Goal: Task Accomplishment & Management: Manage account settings

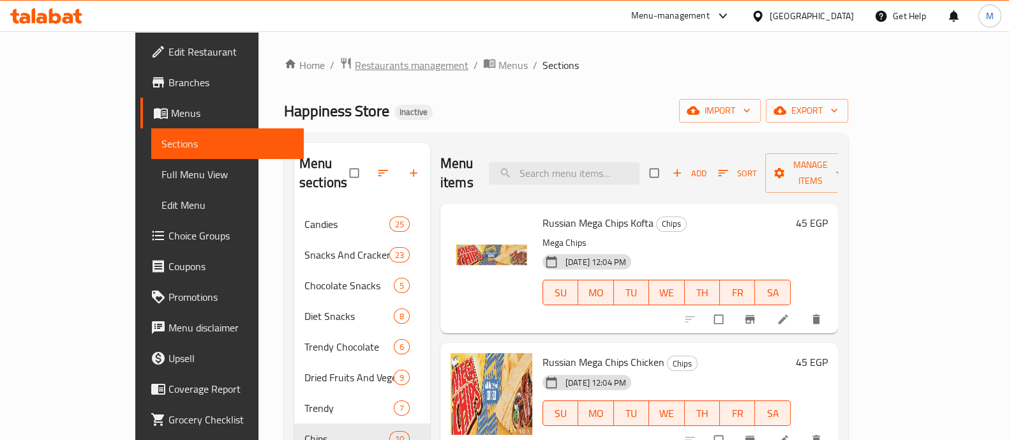
click at [355, 66] on span "Restaurants management" at bounding box center [412, 64] width 114 height 15
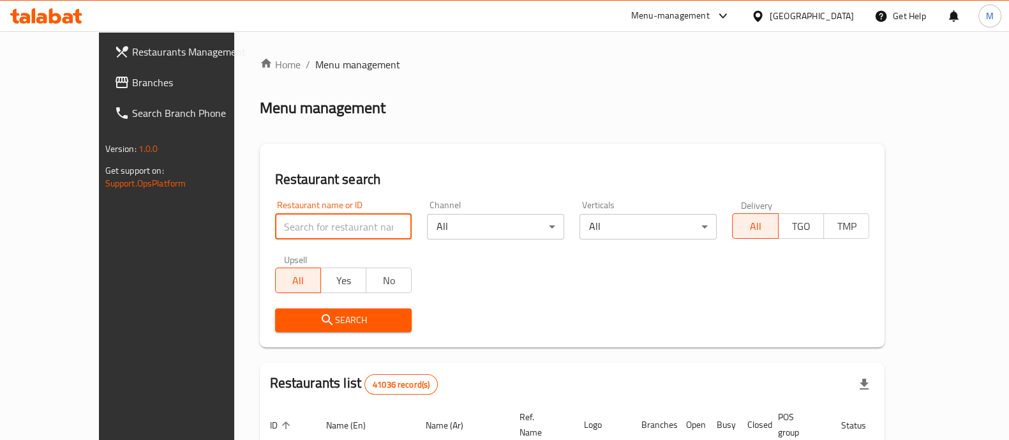
click at [302, 223] on input "search" at bounding box center [343, 227] width 137 height 26
paste input "692014"
type input "692014"
click button "Search" at bounding box center [343, 320] width 137 height 24
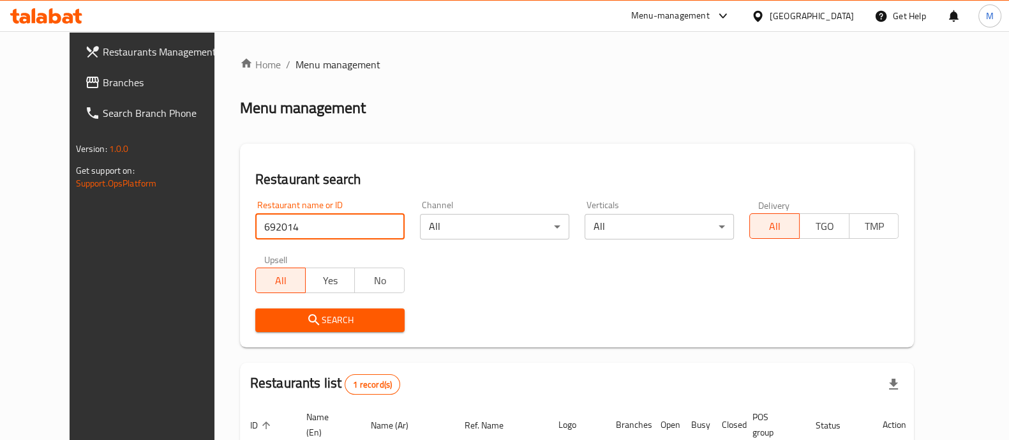
scroll to position [119, 0]
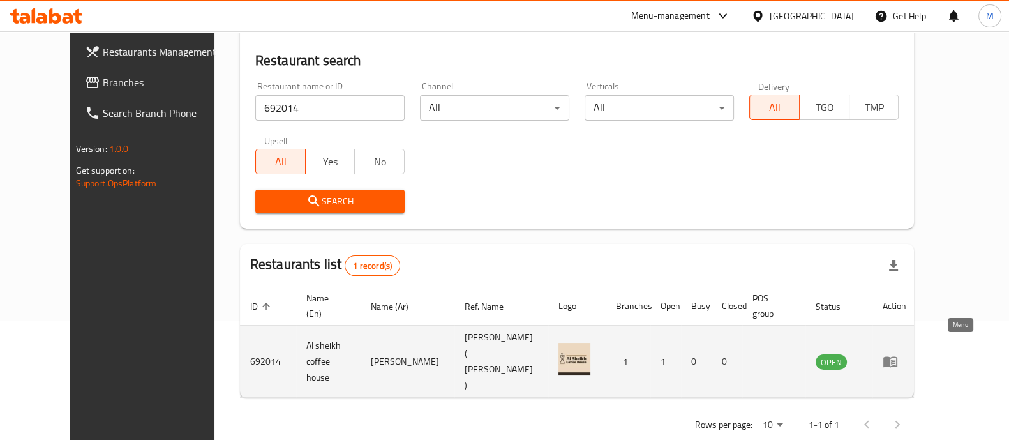
click at [898, 353] on icon "enhanced table" at bounding box center [889, 360] width 15 height 15
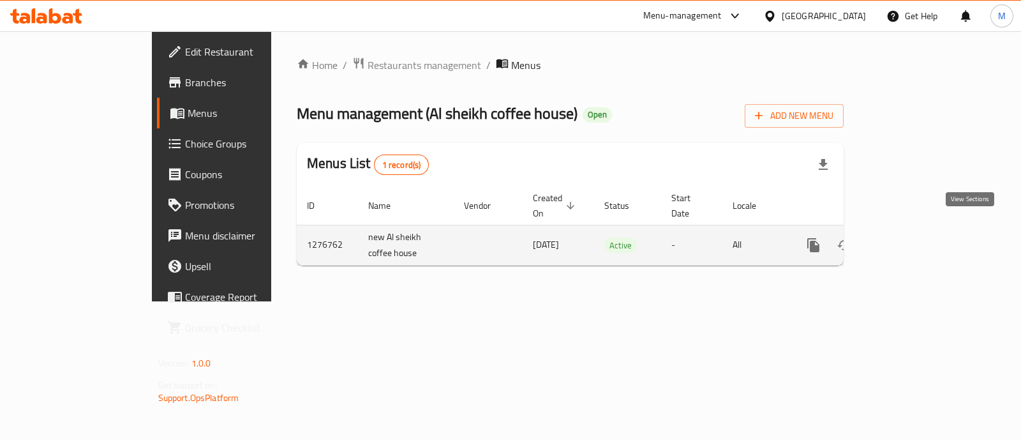
click at [913, 237] on icon "enhanced table" at bounding box center [905, 244] width 15 height 15
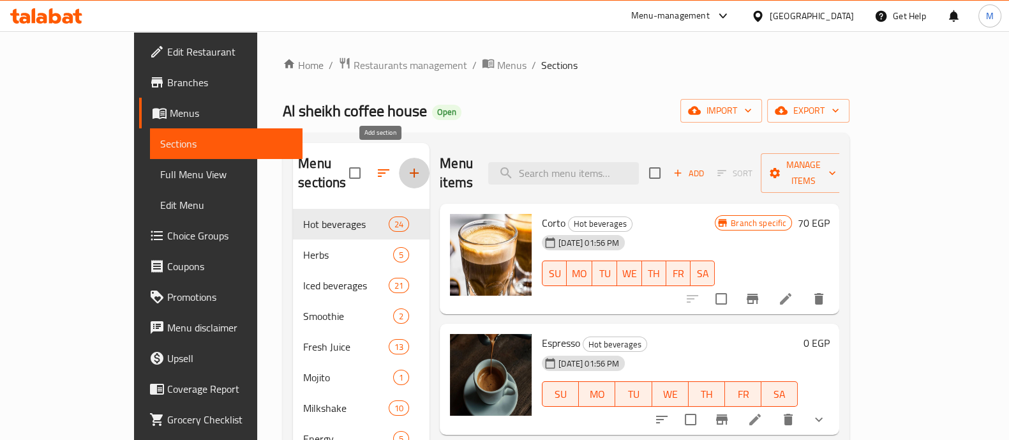
click at [406, 165] on icon "button" at bounding box center [413, 172] width 15 height 15
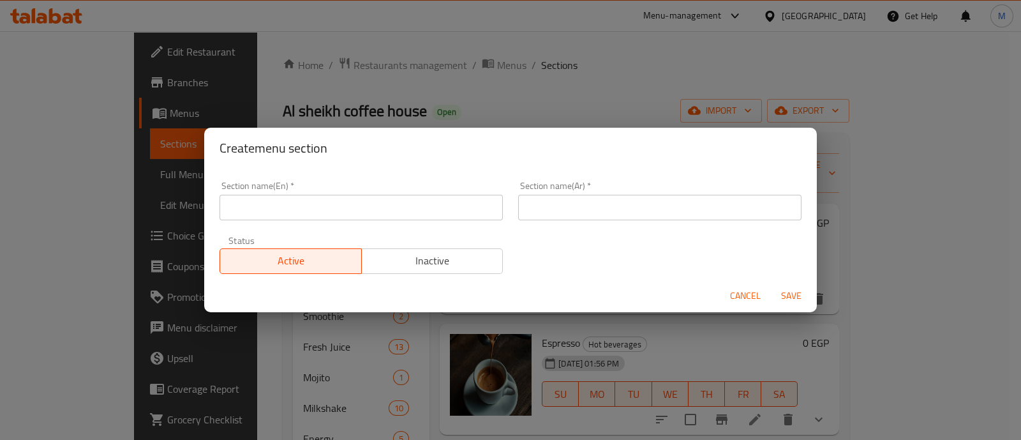
click at [342, 220] on div "Section name(En)   * Section name(En) *" at bounding box center [361, 201] width 299 height 54
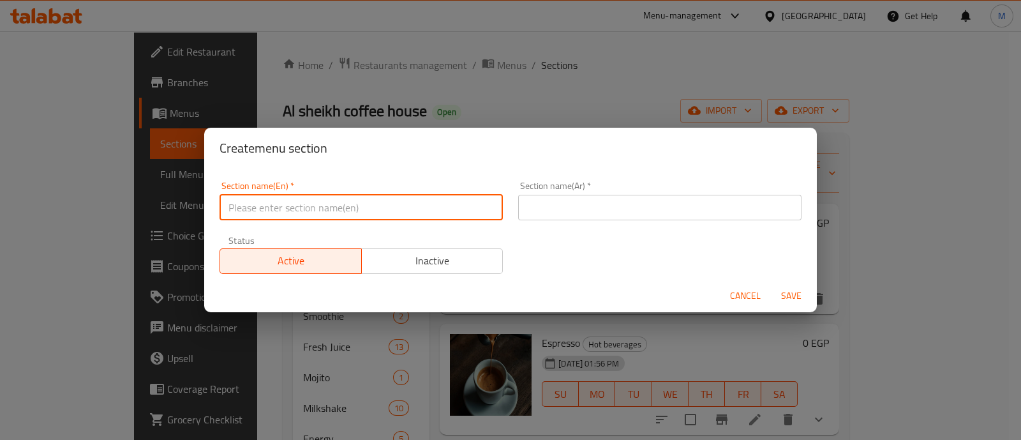
click at [337, 209] on input "text" at bounding box center [360, 208] width 283 height 26
type input "Offers"
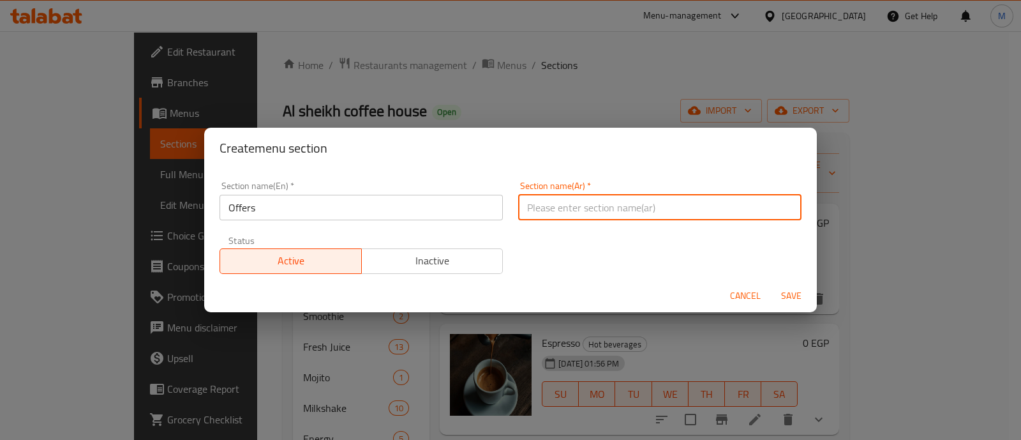
click at [570, 205] on input "text" at bounding box center [659, 208] width 283 height 26
type input "عروض"
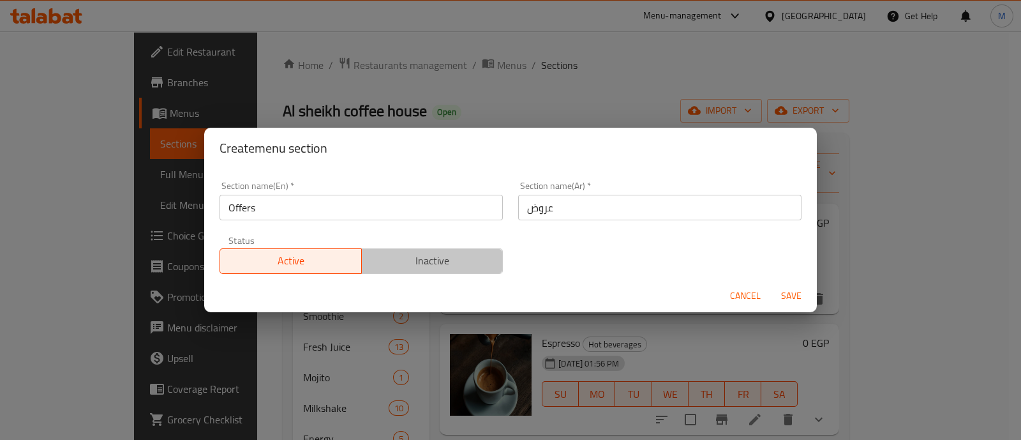
click at [431, 253] on span "Inactive" at bounding box center [432, 260] width 131 height 19
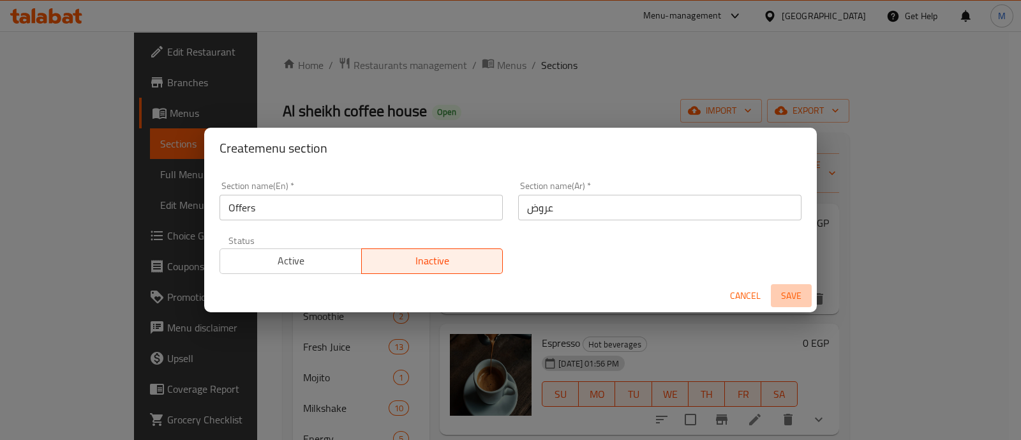
click at [789, 293] on span "Save" at bounding box center [791, 296] width 31 height 16
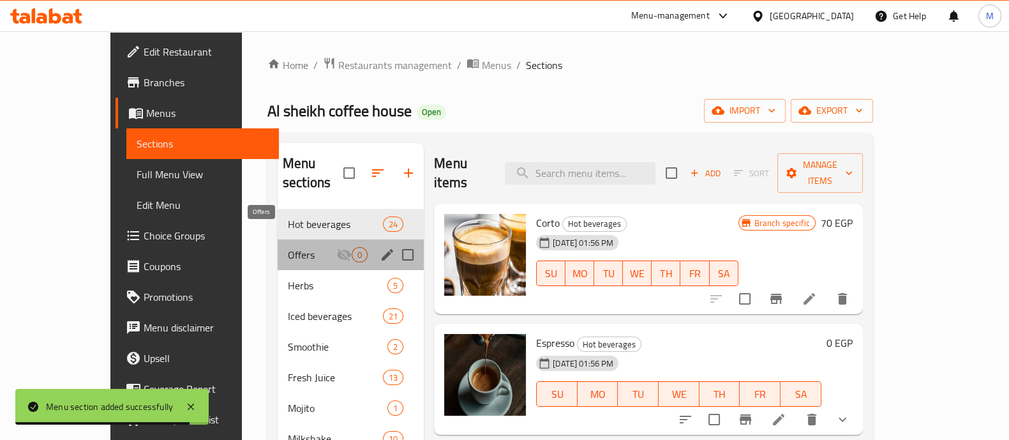
click at [288, 247] on span "Offers" at bounding box center [312, 254] width 48 height 15
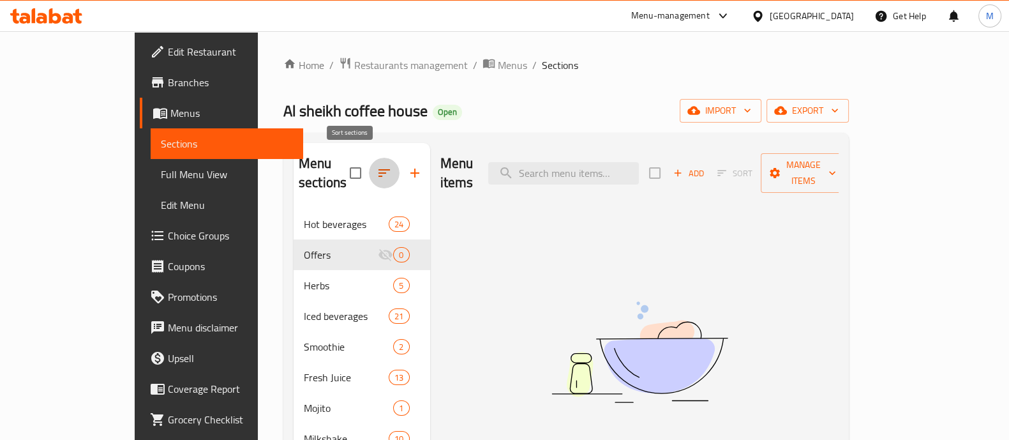
click at [376, 165] on icon "button" at bounding box center [383, 172] width 15 height 15
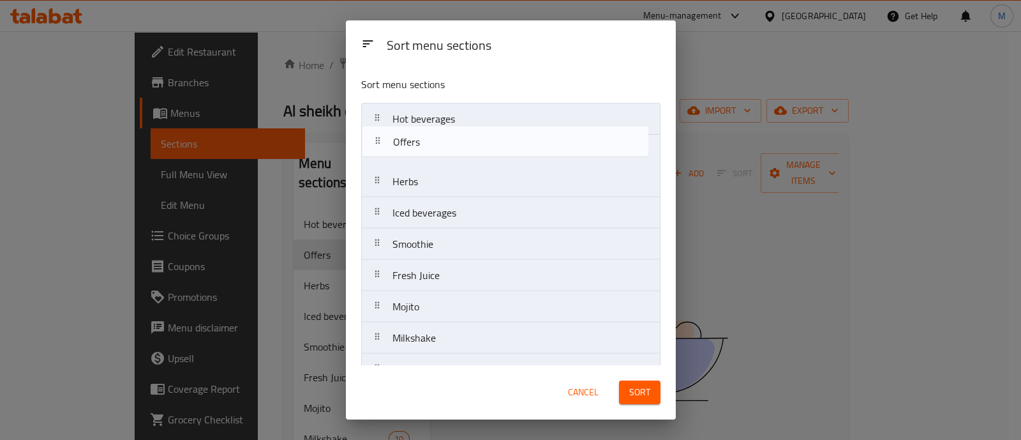
drag, startPoint x: 416, startPoint y: 158, endPoint x: 422, endPoint y: 117, distance: 41.2
click at [422, 117] on nav "Hot beverages Offers Herbs Iced beverages Smoothie Fresh Juice Mojito Milkshake…" at bounding box center [510, 291] width 299 height 376
drag, startPoint x: 421, startPoint y: 151, endPoint x: 417, endPoint y: 127, distance: 24.7
click at [417, 127] on nav "Hot beverages Offers Herbs Iced beverages Smoothie Fresh Juice Mojito Milkshake…" at bounding box center [510, 291] width 299 height 376
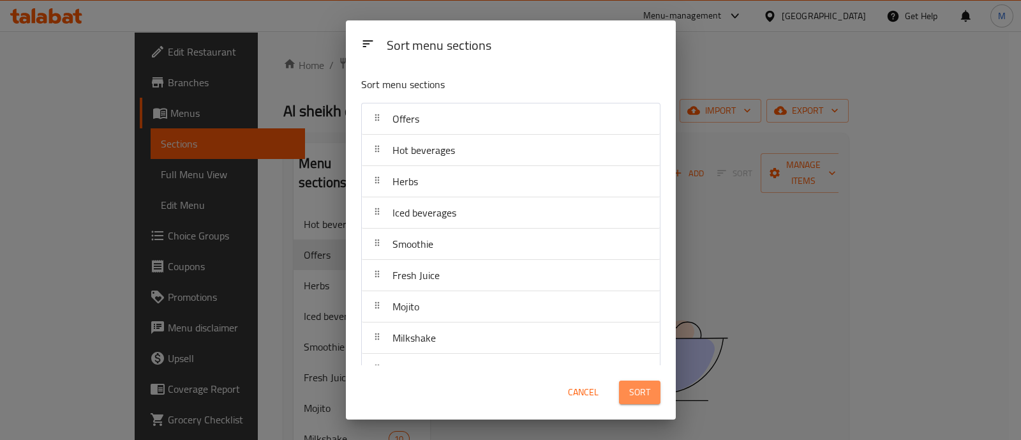
click at [641, 390] on span "Sort" at bounding box center [639, 392] width 21 height 16
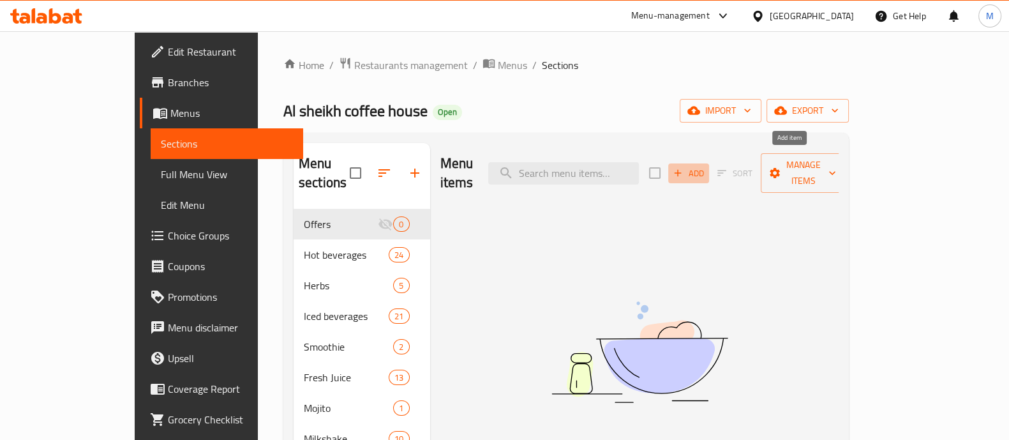
click at [706, 170] on span "Add" at bounding box center [688, 173] width 34 height 15
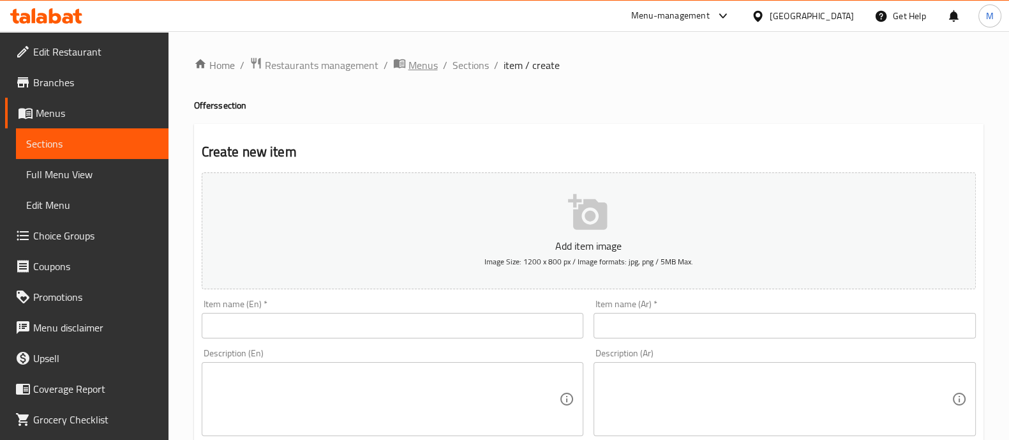
click at [431, 63] on span "Menus" at bounding box center [422, 64] width 29 height 15
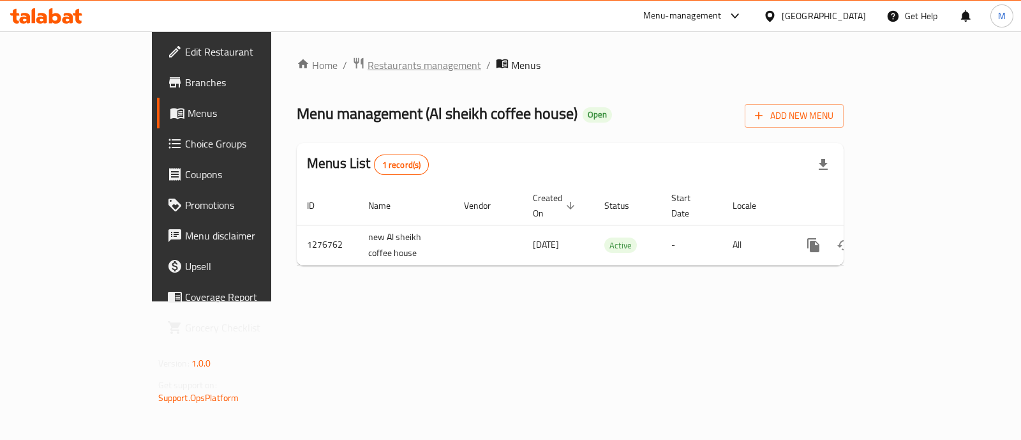
click at [367, 64] on span "Restaurants management" at bounding box center [424, 64] width 114 height 15
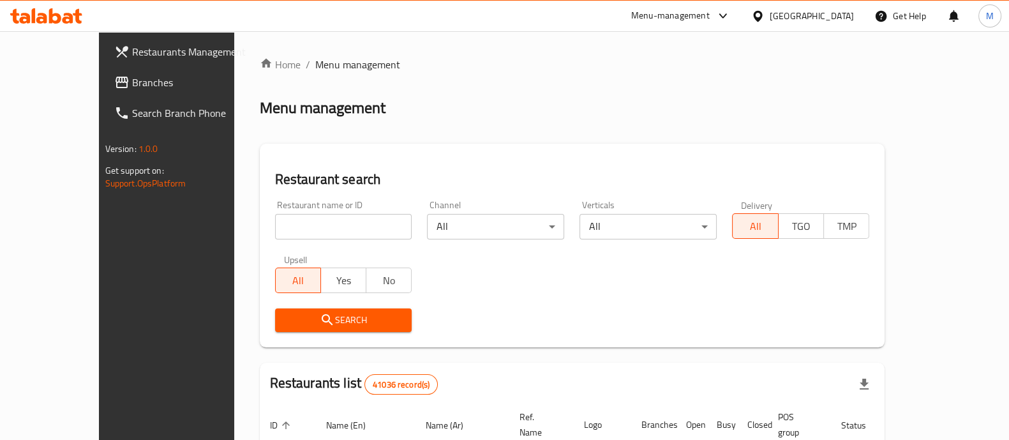
click at [267, 239] on div "Restaurant name or ID Restaurant name or ID" at bounding box center [343, 220] width 152 height 54
click at [275, 214] on input "search" at bounding box center [343, 227] width 137 height 26
paste input "692014"
type input "692014"
click button "Search" at bounding box center [343, 320] width 137 height 24
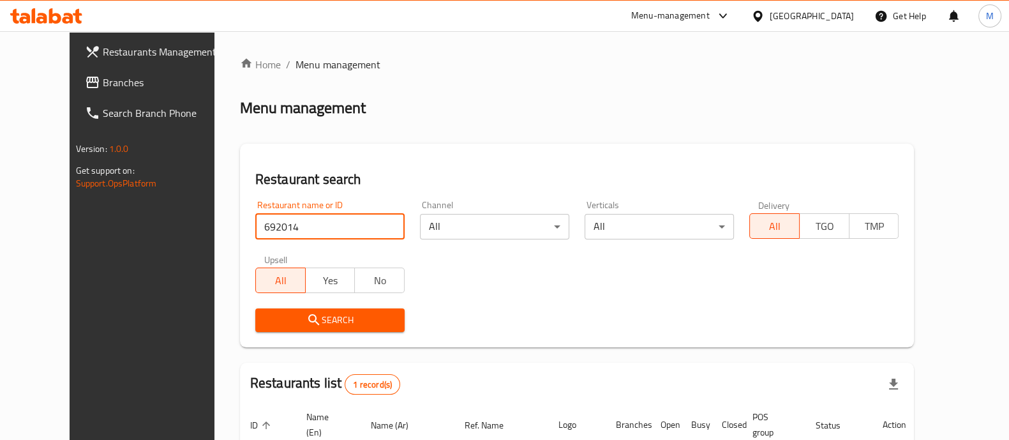
scroll to position [119, 0]
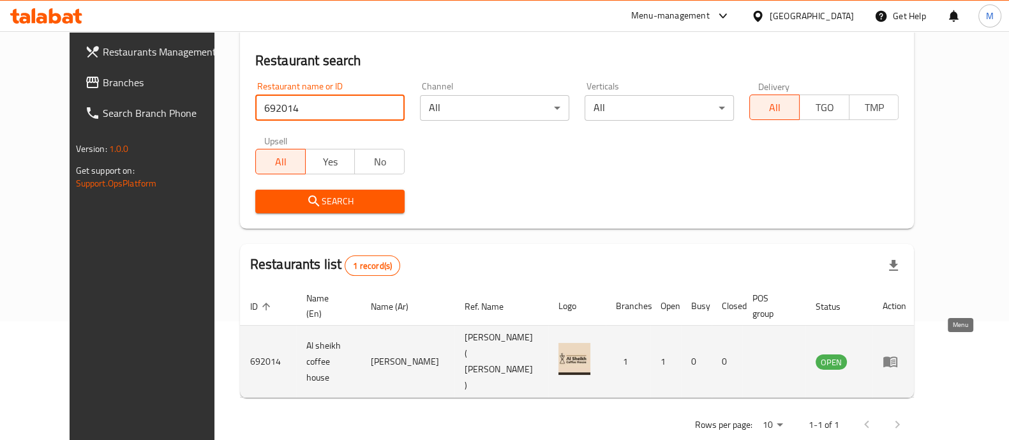
click at [898, 353] on icon "enhanced table" at bounding box center [889, 360] width 15 height 15
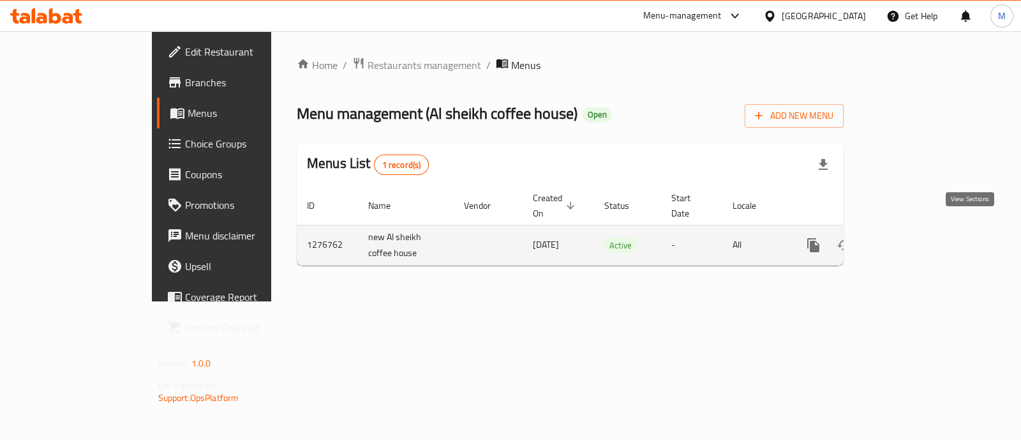
click at [913, 237] on icon "enhanced table" at bounding box center [905, 244] width 15 height 15
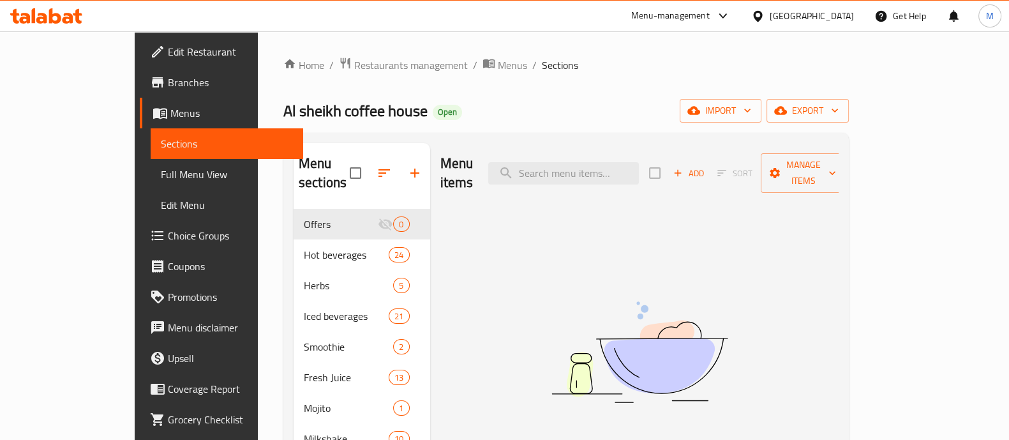
click at [168, 234] on span "Choice Groups" at bounding box center [230, 235] width 125 height 15
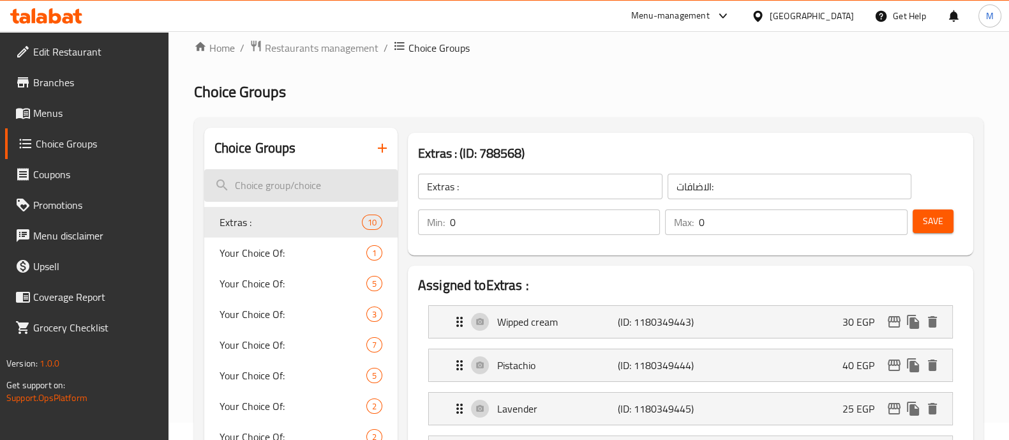
scroll to position [10, 0]
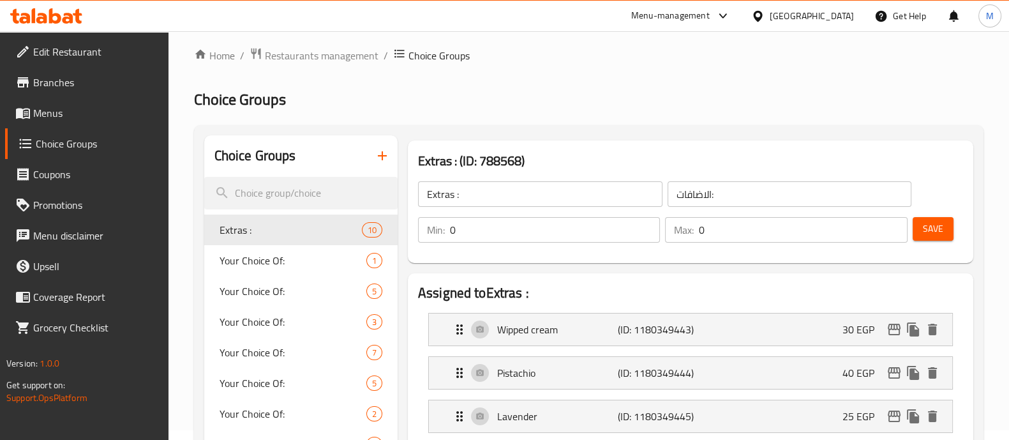
click at [375, 156] on icon "button" at bounding box center [382, 155] width 15 height 15
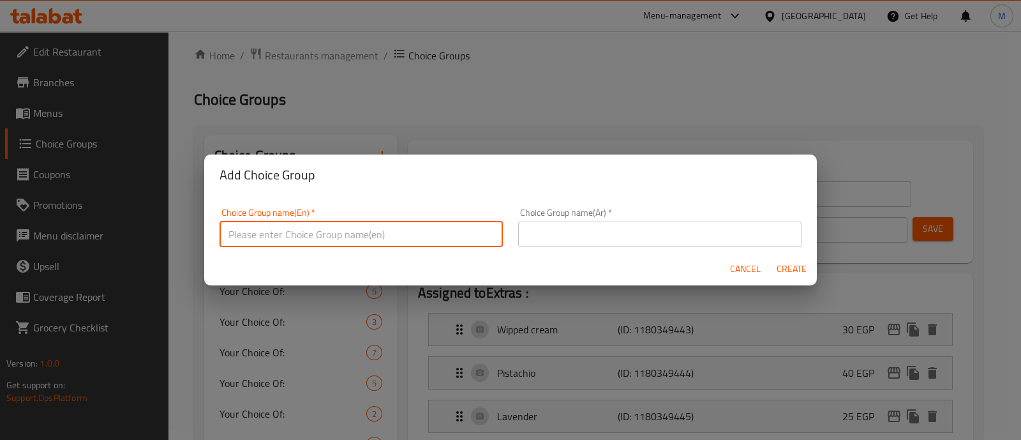
click at [347, 244] on input "text" at bounding box center [360, 234] width 283 height 26
type input "Your Choice of Patte:"
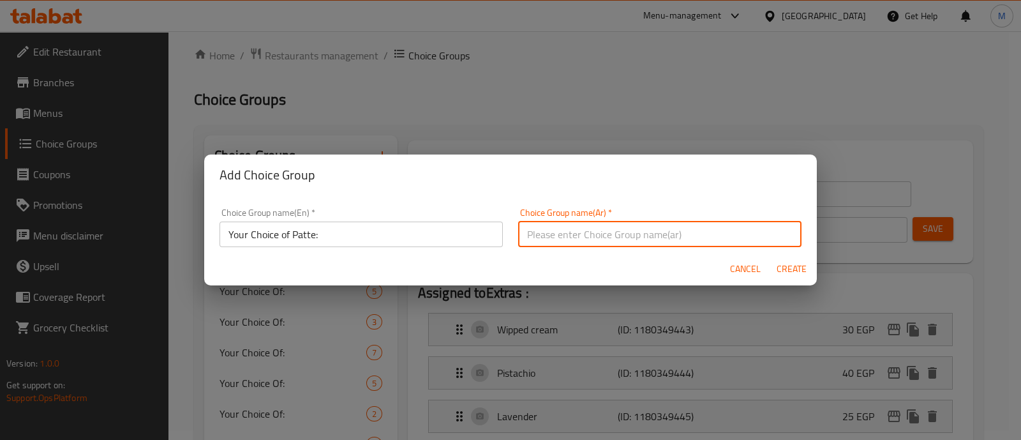
click at [566, 238] on input "text" at bounding box center [659, 234] width 283 height 26
paste input "اختيارك من الباتيه"
type input "اختيارك من الباتيه:"
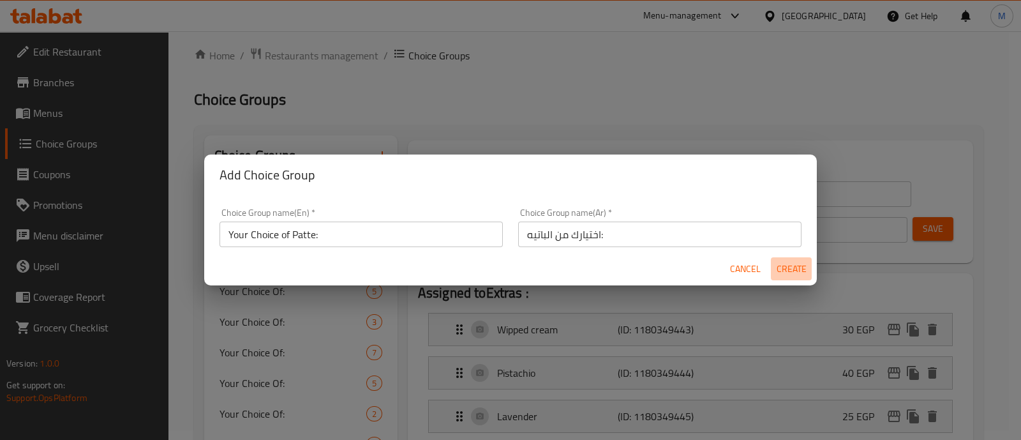
click at [789, 265] on span "Create" at bounding box center [791, 269] width 31 height 16
type input "Your Choice of Patte:"
type input "اختيارك من الباتيه:"
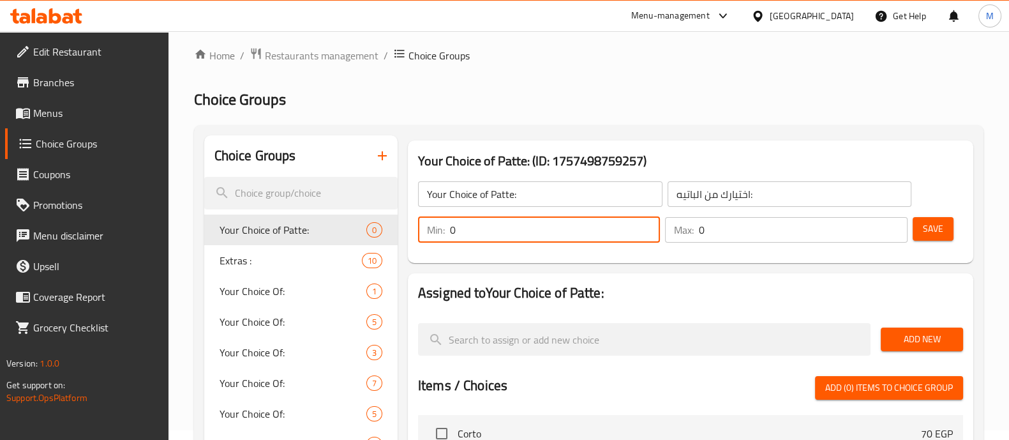
click at [487, 226] on input "0" at bounding box center [555, 230] width 210 height 26
type input "1"
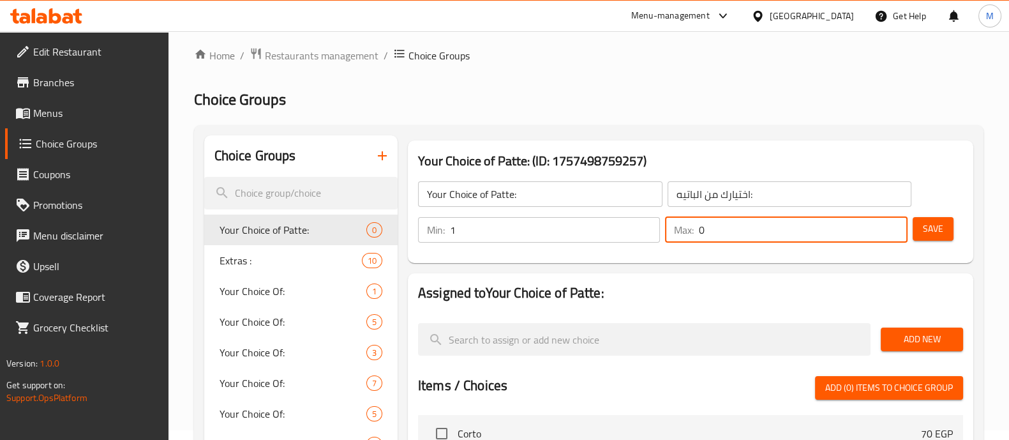
click at [736, 219] on input "0" at bounding box center [803, 230] width 208 height 26
type input "1"
click at [909, 334] on span "Add New" at bounding box center [922, 339] width 62 height 16
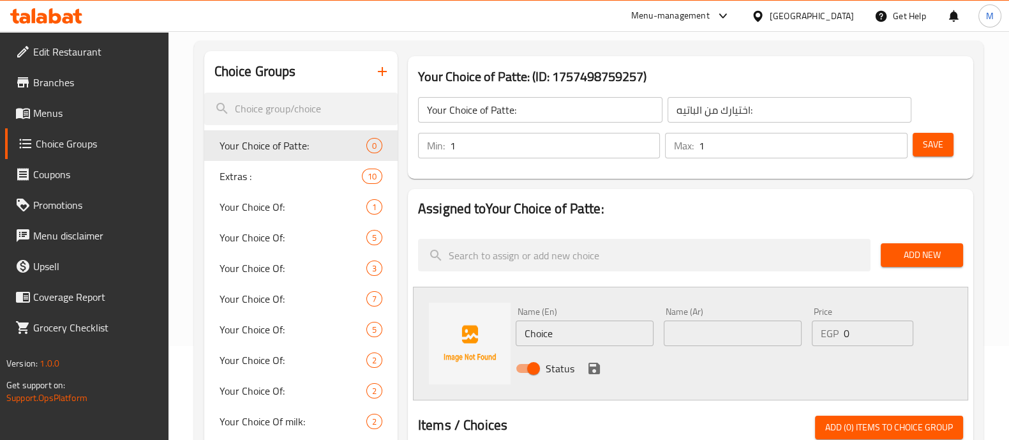
scroll to position [94, 0]
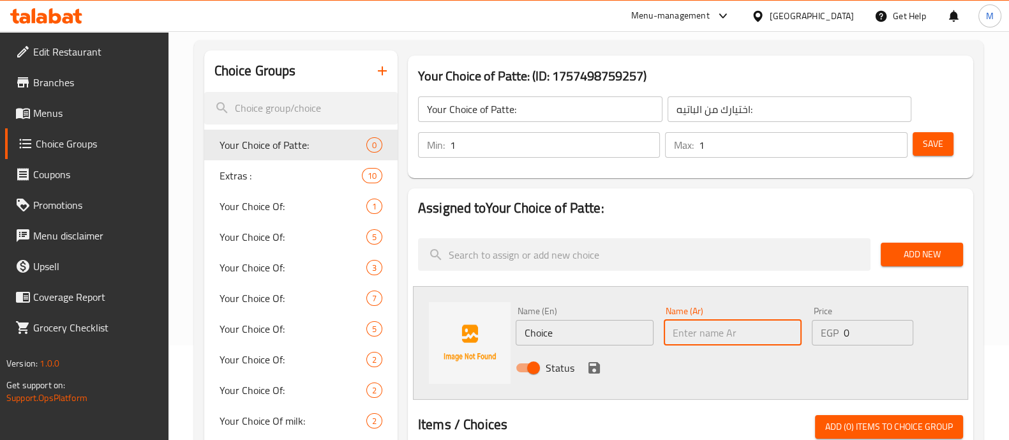
click at [668, 330] on input "text" at bounding box center [733, 333] width 138 height 26
paste input "جبنة تركي"
type input "جبنة تركي"
click at [540, 330] on input "Choice" at bounding box center [585, 333] width 138 height 26
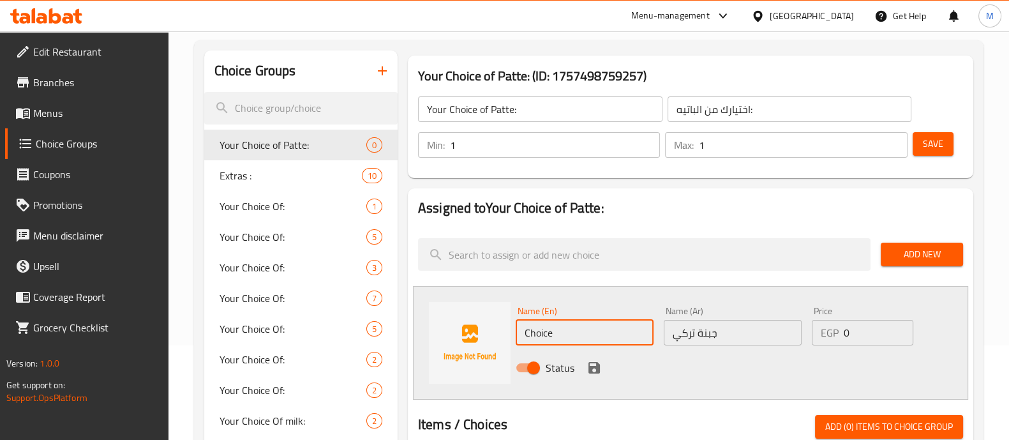
click at [540, 330] on input "Choice" at bounding box center [585, 333] width 138 height 26
paste input "Turkish chees"
type input "Turkish cheese"
click at [550, 350] on div "Status" at bounding box center [732, 367] width 445 height 34
click at [593, 360] on icon "save" at bounding box center [593, 367] width 15 height 15
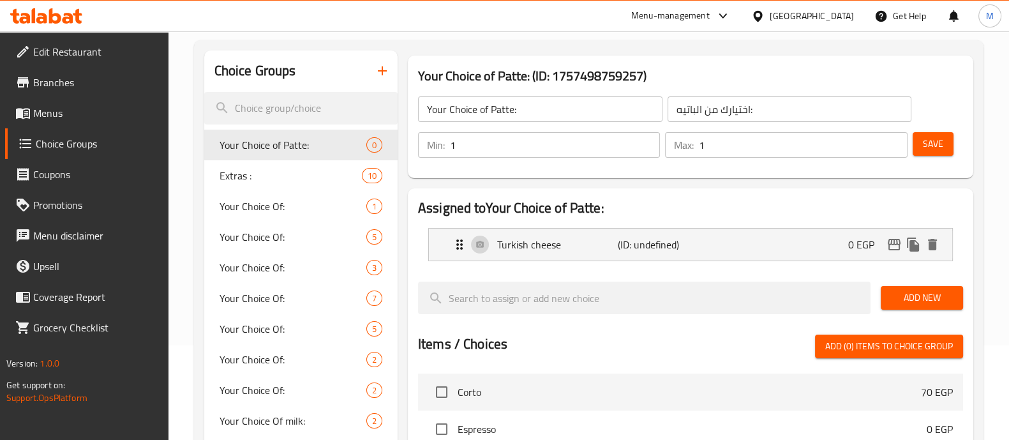
click at [913, 297] on span "Add New" at bounding box center [922, 298] width 62 height 16
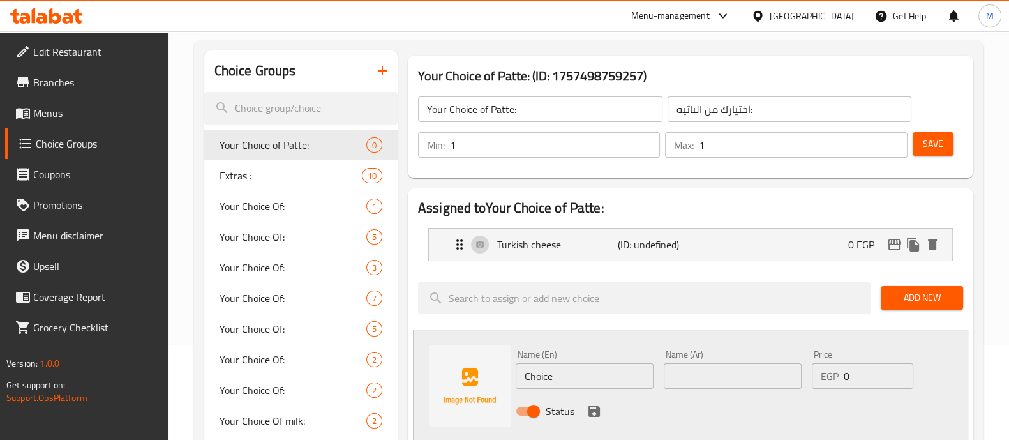
click at [695, 373] on input "text" at bounding box center [733, 376] width 138 height 26
paste input "جبنة شيدر"
type input "جبنة شيدر"
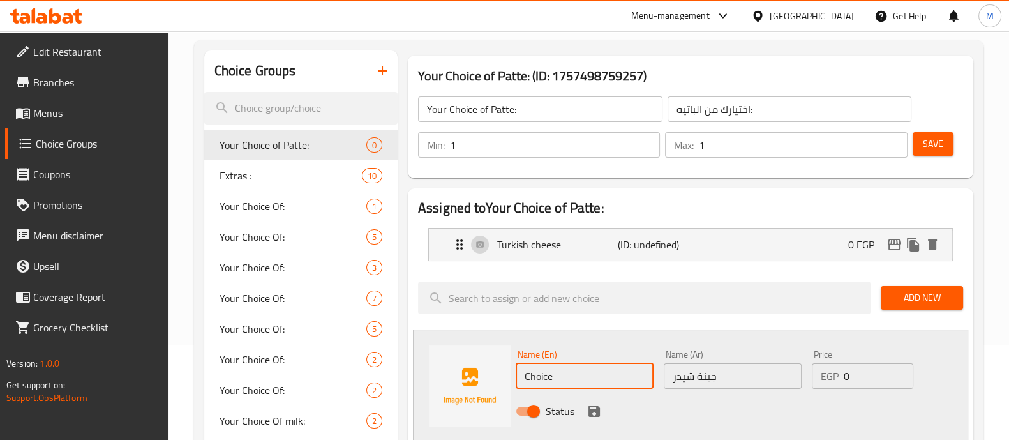
click at [544, 376] on input "Choice" at bounding box center [585, 376] width 138 height 26
paste input "[PERSON_NAME]"
type input "Cheddar cheese"
click at [593, 408] on icon "save" at bounding box center [593, 410] width 15 height 15
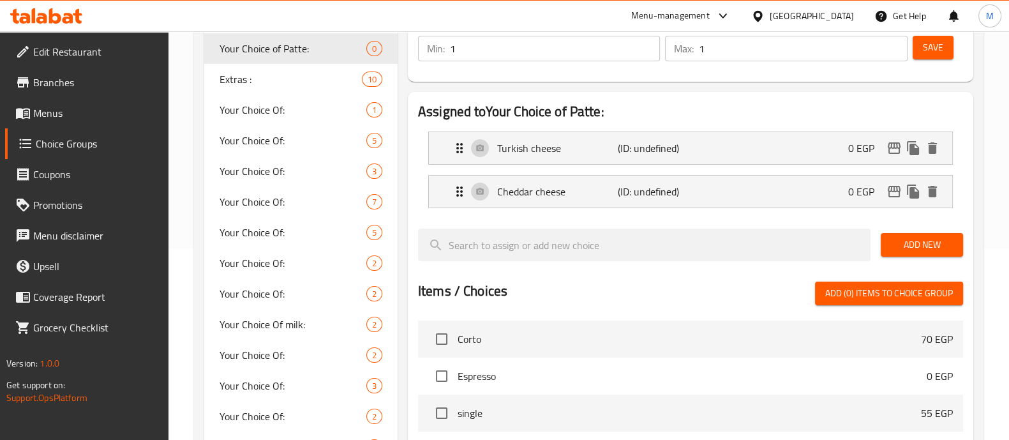
scroll to position [0, 0]
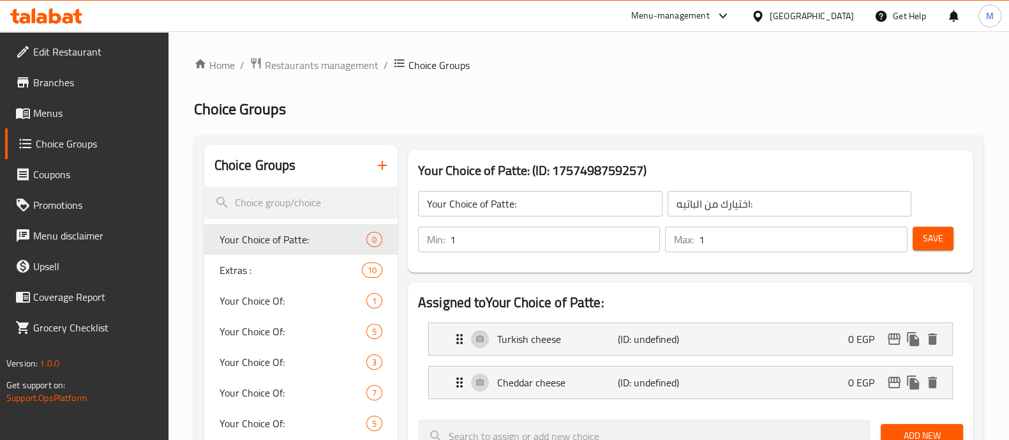
click at [931, 239] on span "Save" at bounding box center [933, 238] width 20 height 16
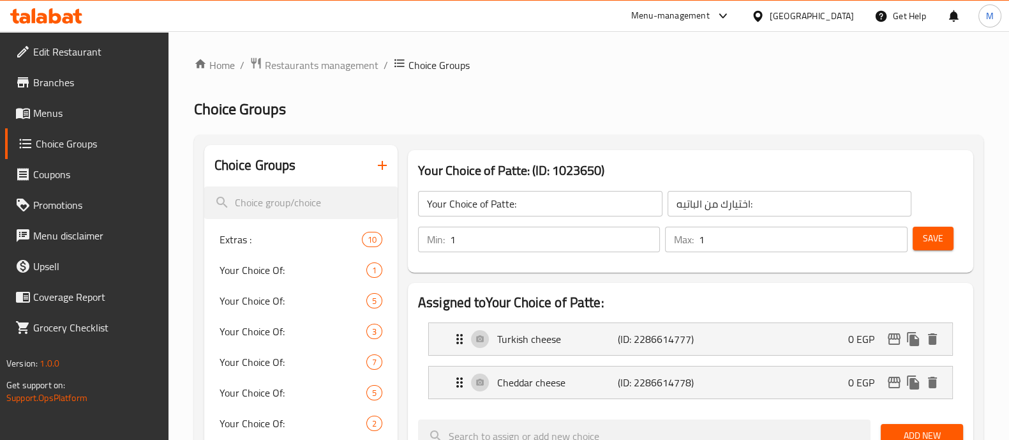
click at [376, 167] on icon "button" at bounding box center [382, 165] width 15 height 15
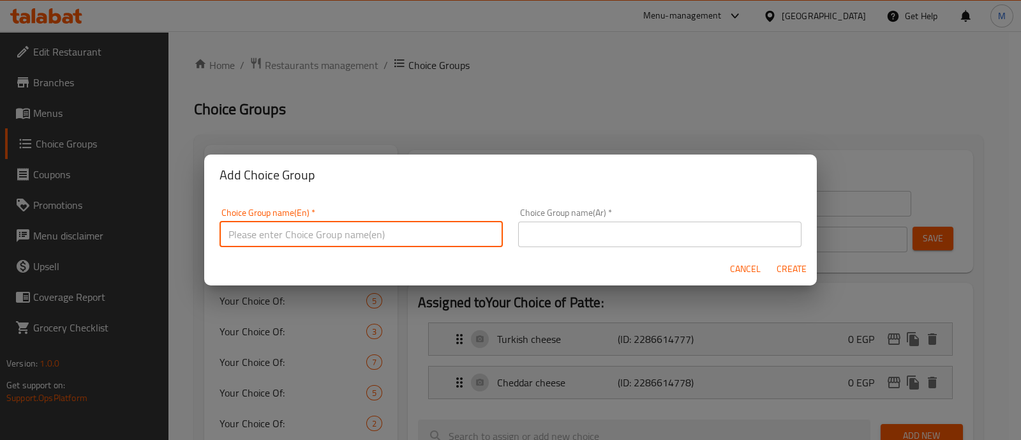
click at [380, 239] on input "text" at bounding box center [360, 234] width 283 height 26
type input "Your Choice of Drink:"
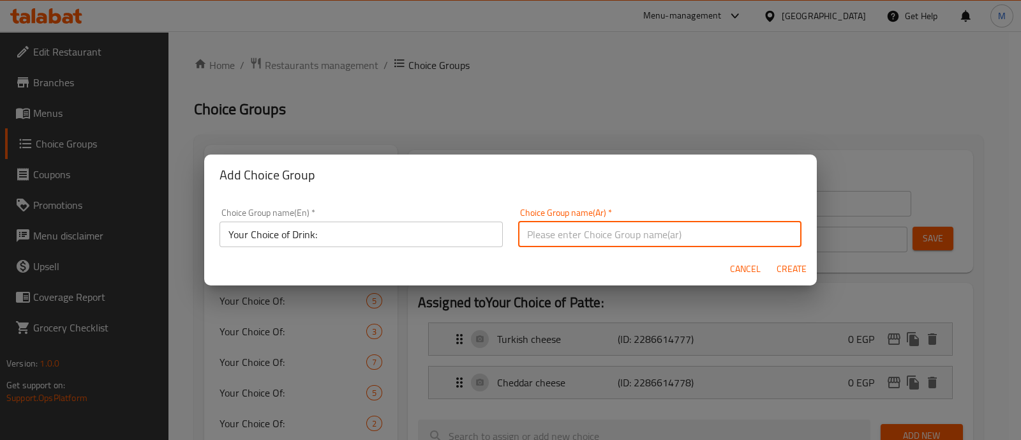
click at [550, 235] on input "text" at bounding box center [659, 234] width 283 height 26
paste input "اختيارك من المشروبا"
type input "اختيارك من المشروب"
click at [787, 266] on span "Create" at bounding box center [791, 269] width 31 height 16
type input "Your Choice of Drink:"
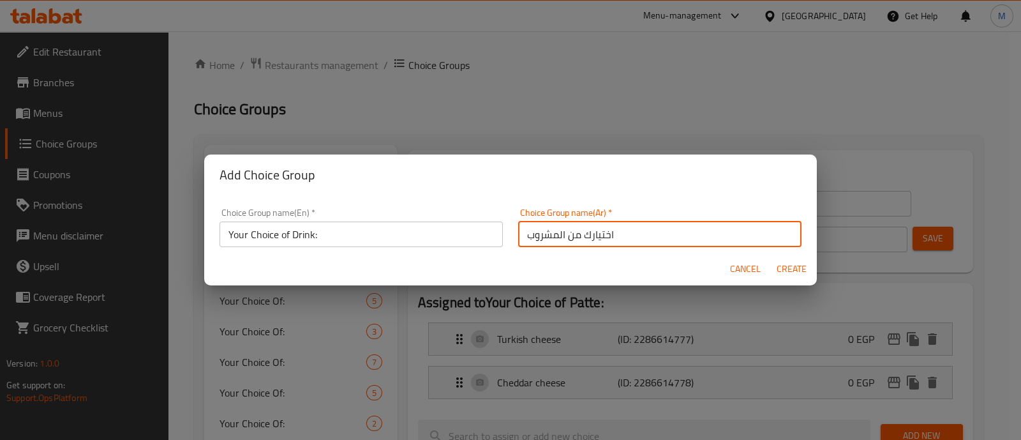
type input "اختيارك من المشروب"
type input "0"
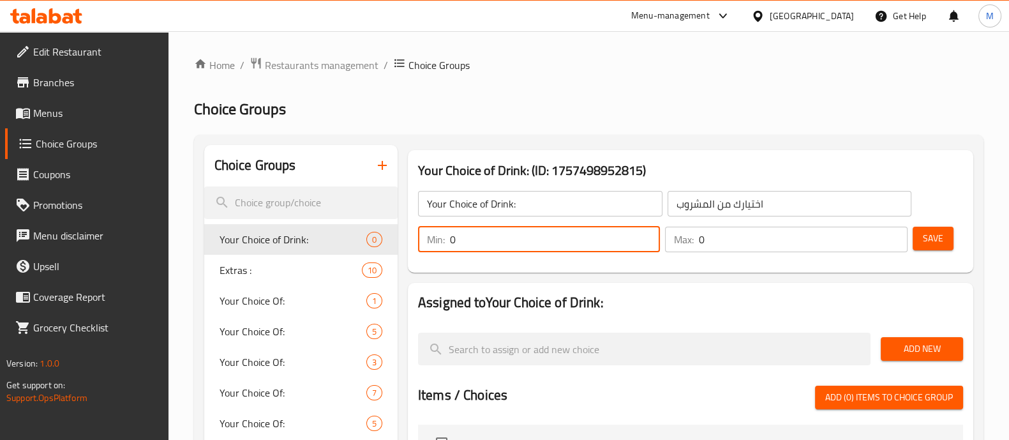
click at [528, 230] on input "0" at bounding box center [555, 239] width 210 height 26
type input "1"
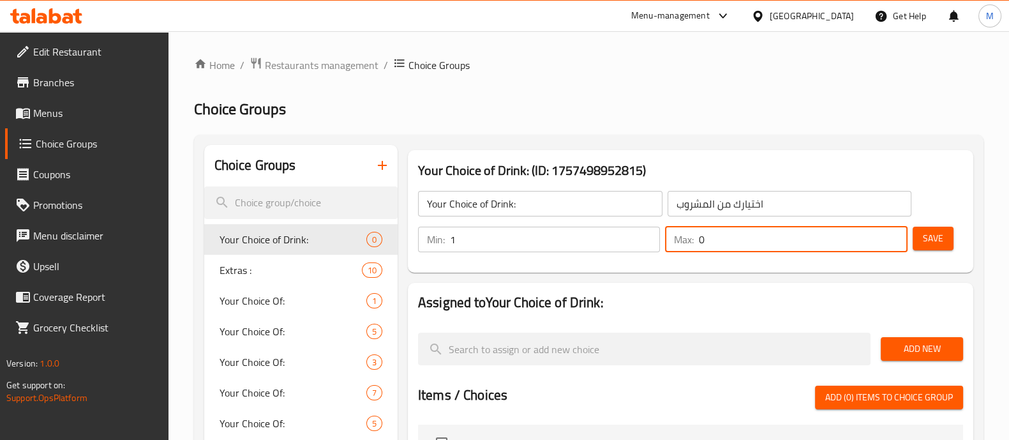
click at [733, 235] on input "0" at bounding box center [803, 239] width 208 height 26
type input "1"
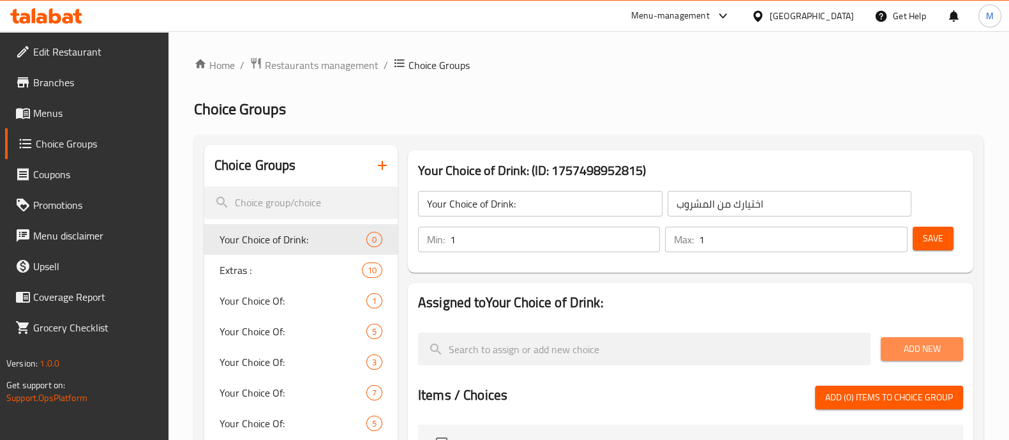
click at [940, 349] on span "Add New" at bounding box center [922, 349] width 62 height 16
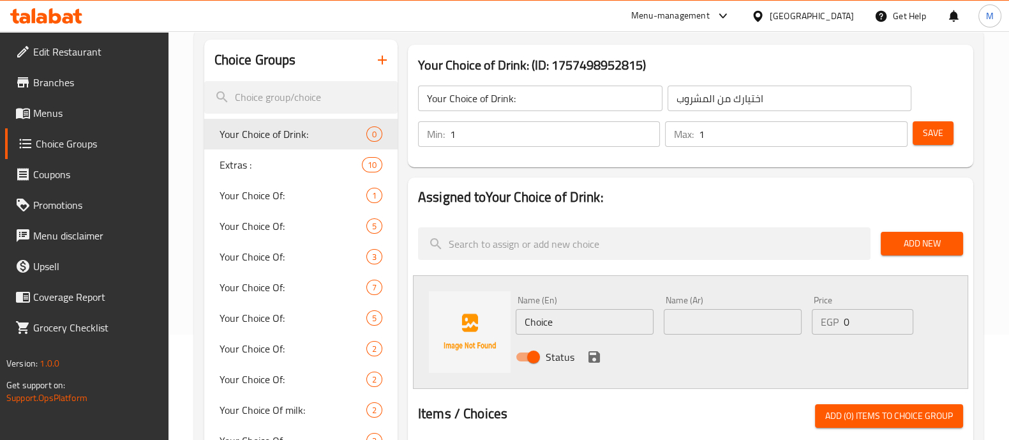
scroll to position [106, 0]
click at [531, 326] on input "Choice" at bounding box center [585, 321] width 138 height 26
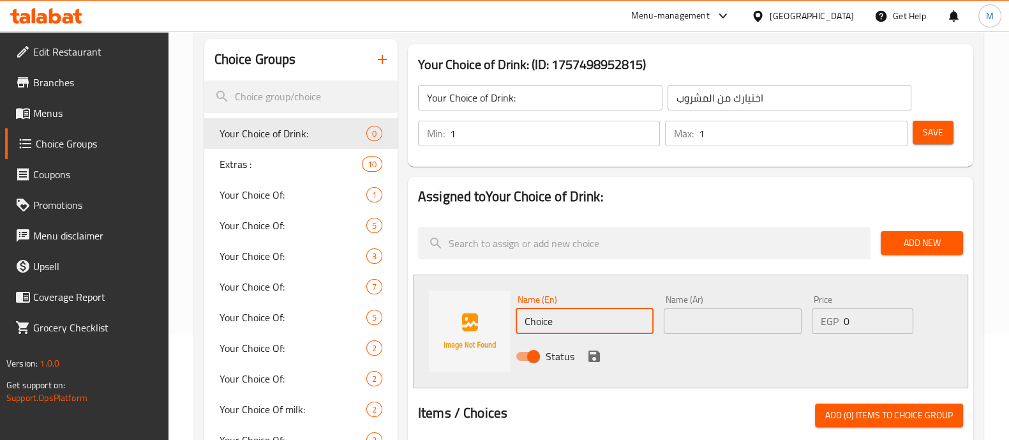
click at [531, 326] on input "Choice" at bounding box center [585, 321] width 138 height 26
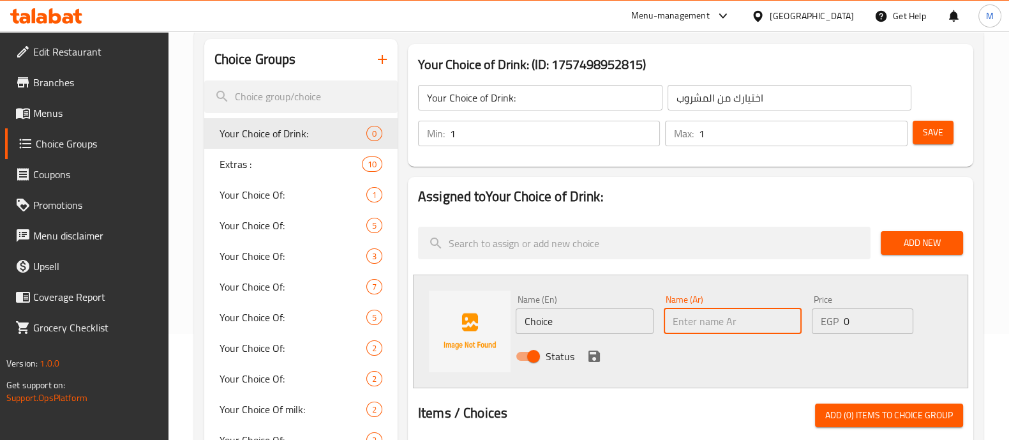
click at [746, 326] on input "text" at bounding box center [733, 321] width 138 height 26
paste input "لاتيه"
type input "لاتيه"
click at [546, 327] on input "Choice" at bounding box center [585, 321] width 138 height 26
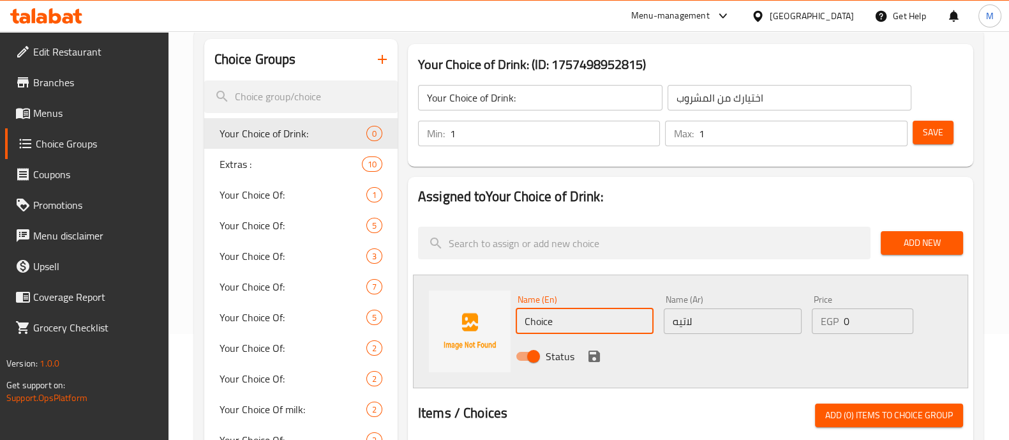
click at [546, 327] on input "Choice" at bounding box center [585, 321] width 138 height 26
paste input "Latt"
type input "Latte"
click at [734, 363] on div "Status" at bounding box center [732, 356] width 445 height 34
click at [588, 357] on icon "save" at bounding box center [593, 355] width 11 height 11
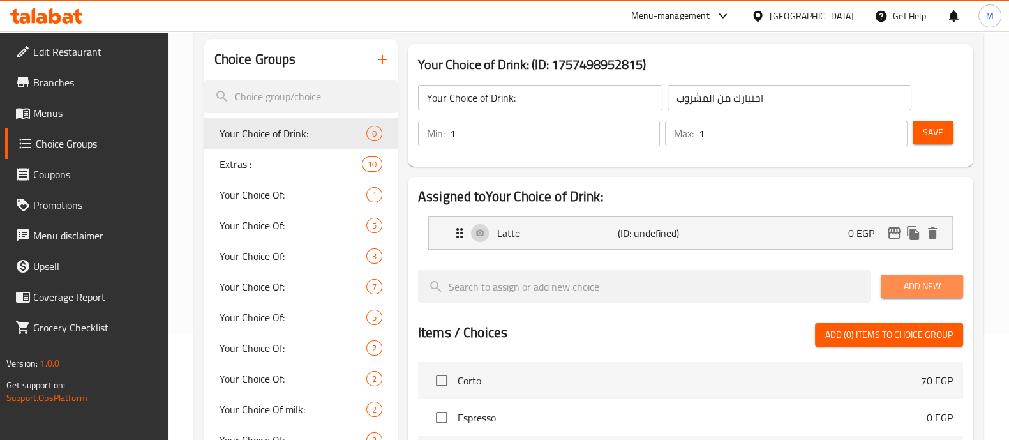
click at [919, 281] on span "Add New" at bounding box center [922, 286] width 62 height 16
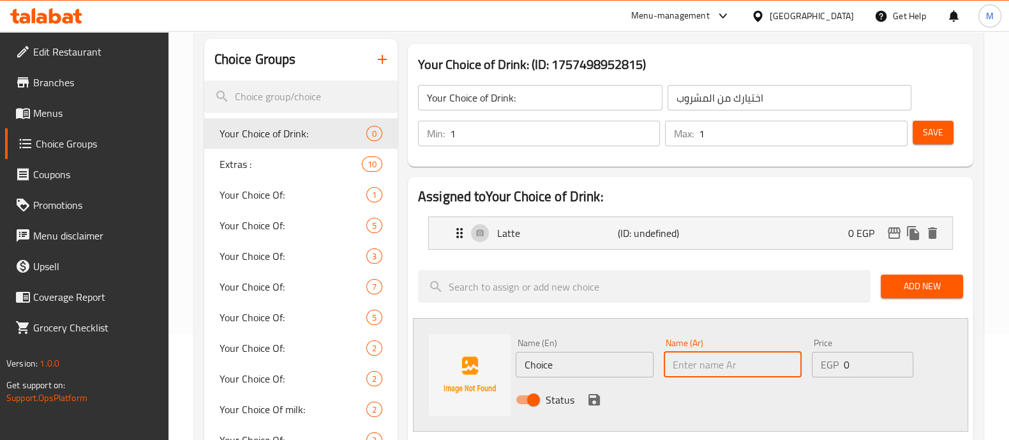
click at [683, 359] on input "text" at bounding box center [733, 365] width 138 height 26
paste input "كابتشينو"
type input "كابتشينو"
click at [536, 360] on input "Choice" at bounding box center [585, 365] width 138 height 26
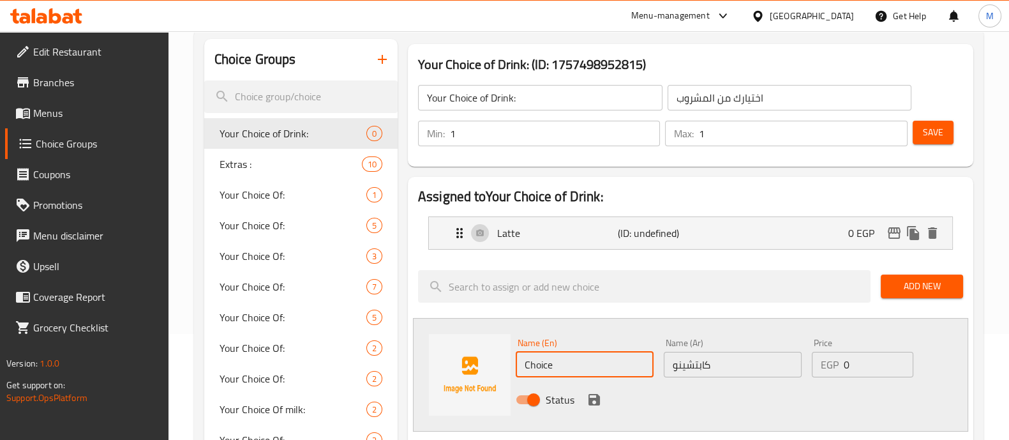
click at [536, 360] on input "Choice" at bounding box center [585, 365] width 138 height 26
paste input "cappuccino"
click at [530, 363] on input "cappuccino" at bounding box center [585, 365] width 138 height 26
type input "Cappuccino"
click at [596, 394] on icon "save" at bounding box center [593, 399] width 11 height 11
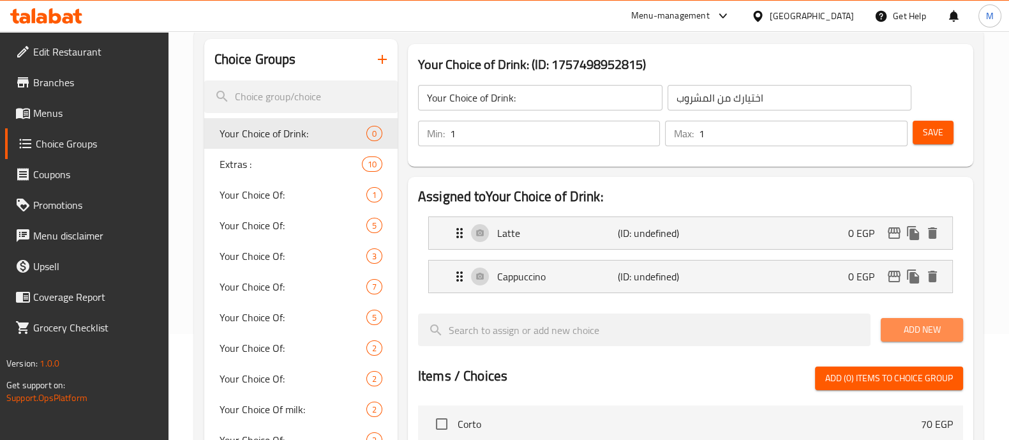
click at [903, 323] on span "Add New" at bounding box center [922, 330] width 62 height 16
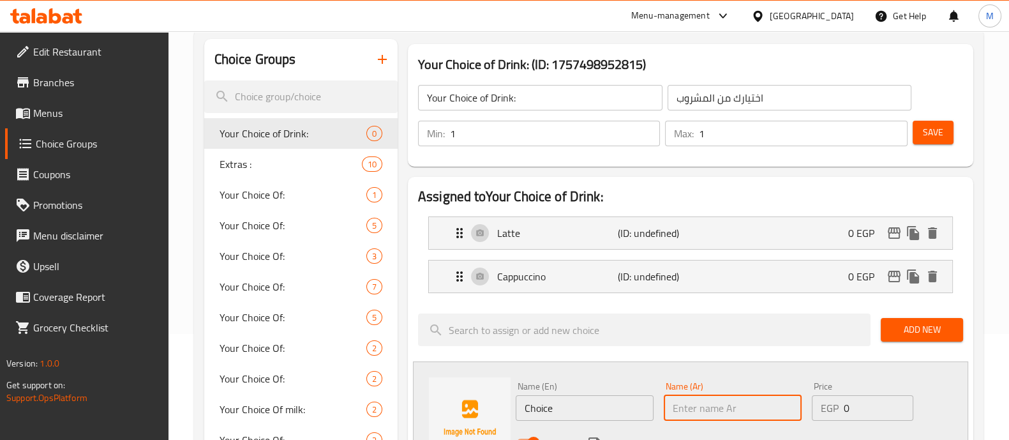
click at [699, 410] on input "text" at bounding box center [733, 408] width 138 height 26
paste input "موكا"
type input "موكا"
click at [542, 405] on input "Choice" at bounding box center [585, 408] width 138 height 26
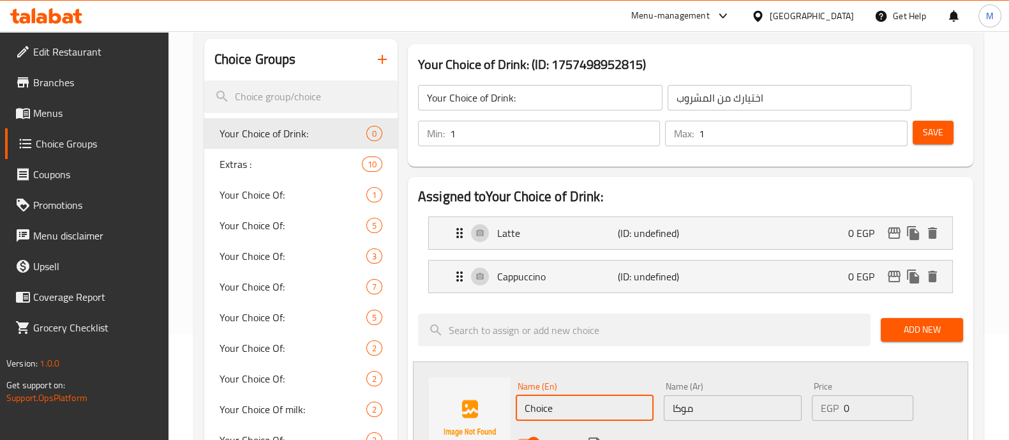
click at [542, 405] on input "Choice" at bounding box center [585, 408] width 138 height 26
paste input "Mocha"
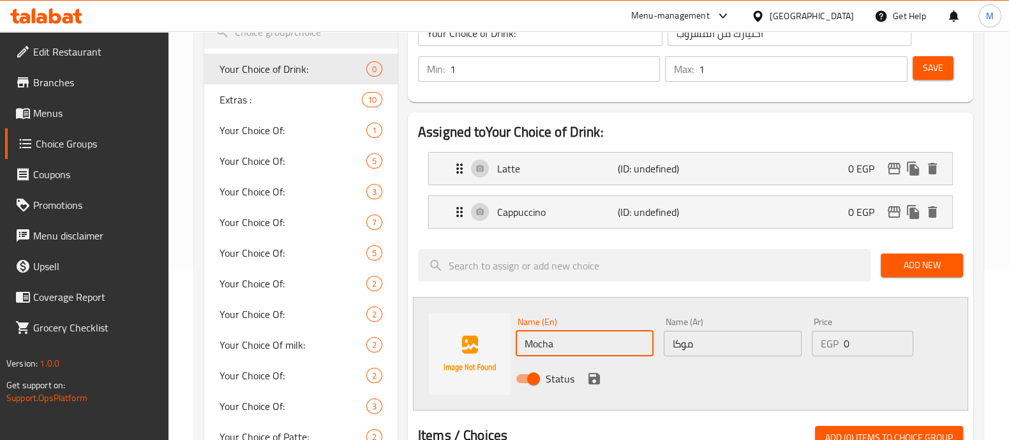
scroll to position [172, 0]
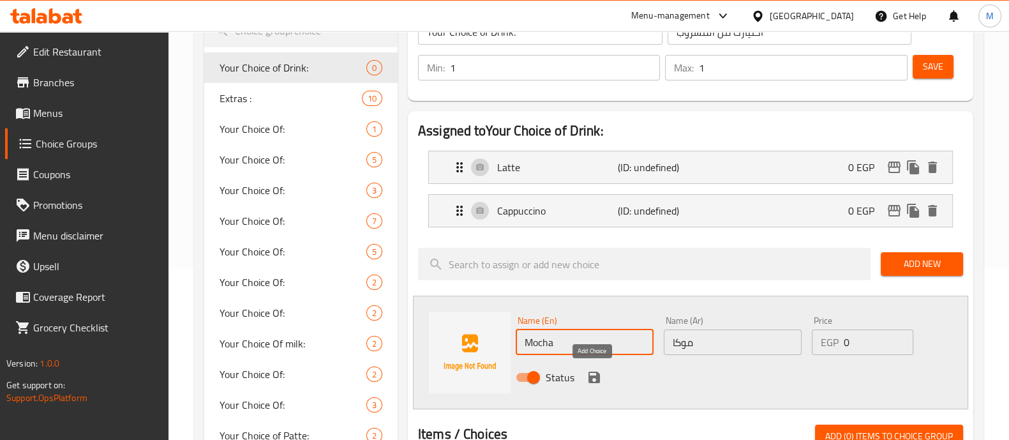
type input "Mocha"
click at [596, 378] on icon "save" at bounding box center [593, 376] width 11 height 11
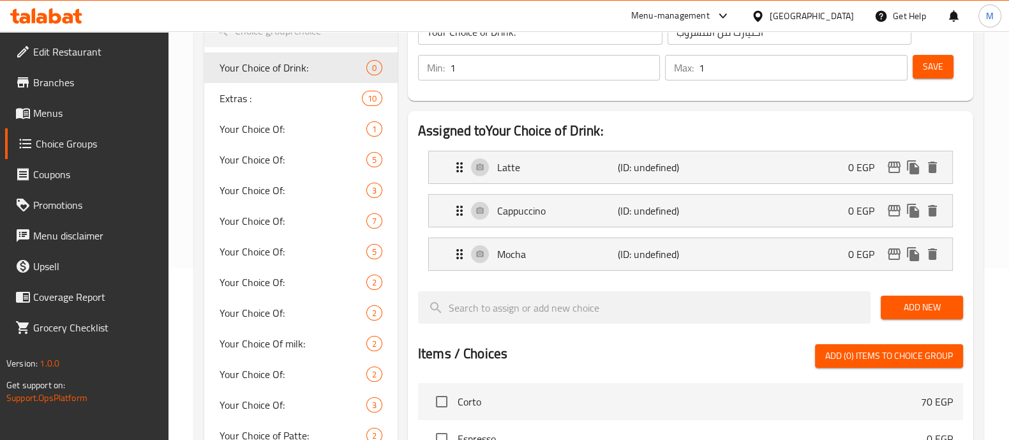
drag, startPoint x: 916, startPoint y: 317, endPoint x: 903, endPoint y: 320, distance: 13.0
click at [903, 320] on div "Add New" at bounding box center [921, 307] width 93 height 43
click at [919, 299] on span "Add New" at bounding box center [922, 307] width 62 height 16
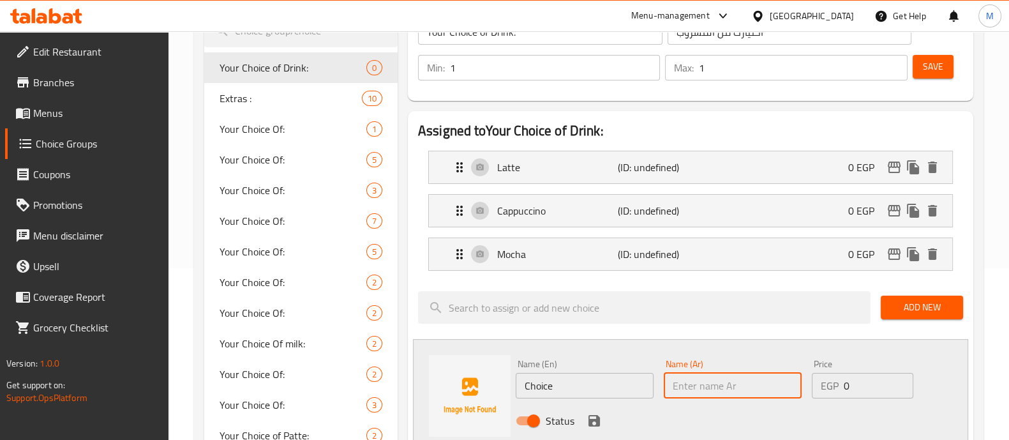
click at [683, 381] on input "text" at bounding box center [733, 386] width 138 height 26
paste input "ايس لاتيه"
type input "ايس لاتيه"
click at [541, 380] on input "Choice" at bounding box center [585, 386] width 138 height 26
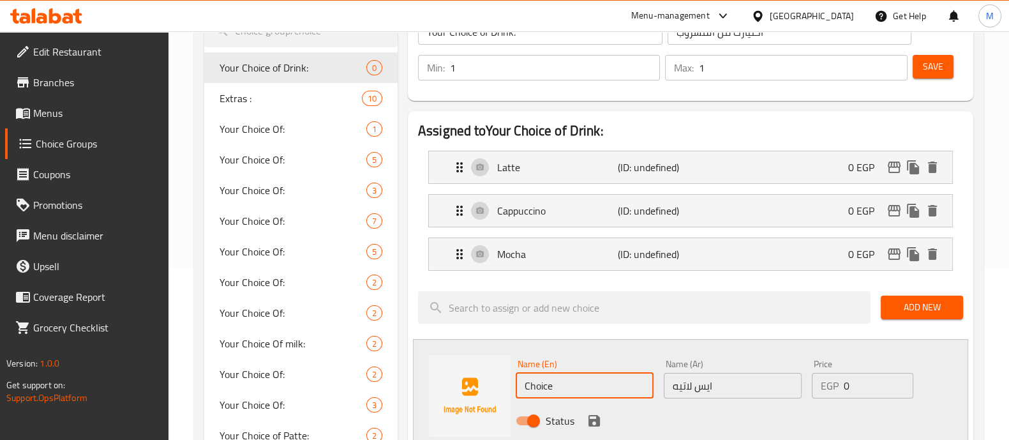
click at [541, 380] on input "Choice" at bounding box center [585, 386] width 138 height 26
paste input "iced latt"
type input "Iced Latte"
click at [597, 413] on icon "save" at bounding box center [593, 420] width 15 height 15
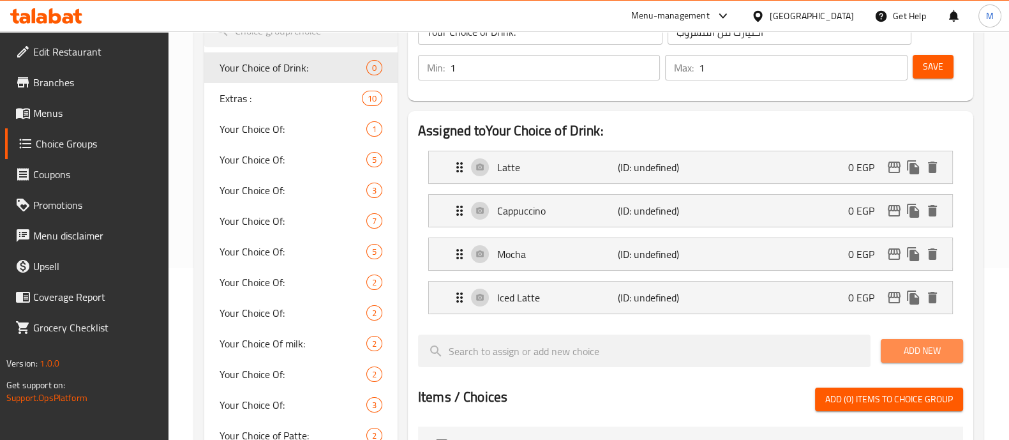
click at [916, 345] on span "Add New" at bounding box center [922, 351] width 62 height 16
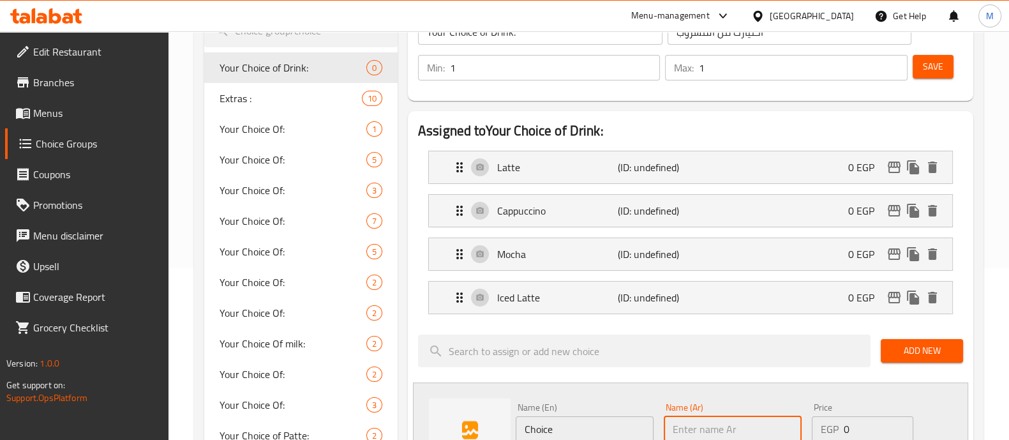
click at [685, 420] on input "text" at bounding box center [733, 429] width 138 height 26
paste input "ايس وايت موكا"
type input "ايس وايت موكا"
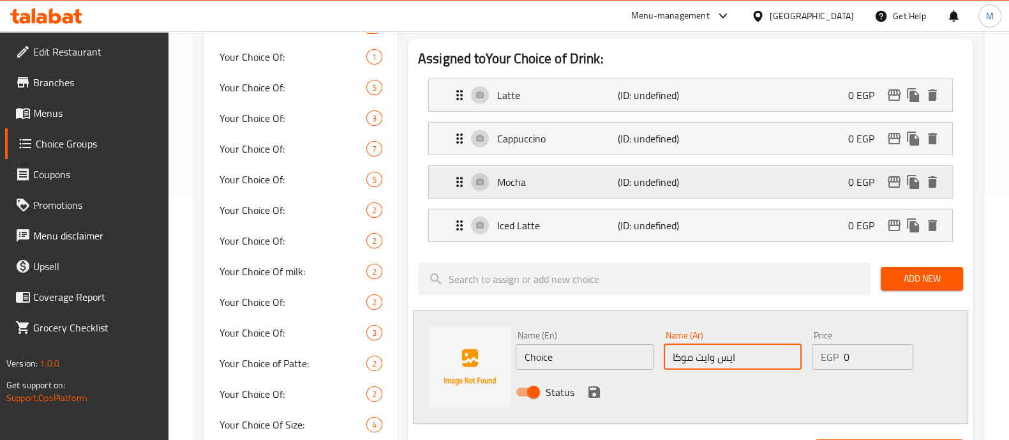
scroll to position [245, 0]
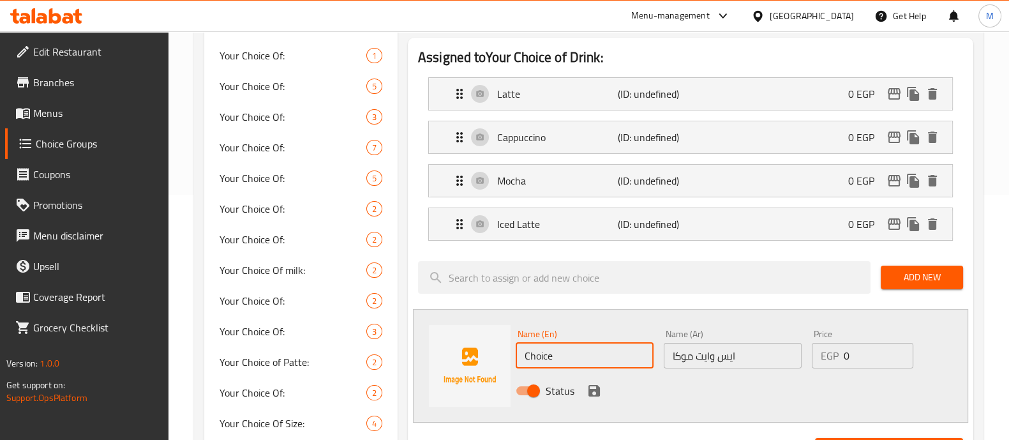
click at [544, 352] on input "Choice" at bounding box center [585, 356] width 138 height 26
paste input "iced white mocha"
type input "Iced White Mocha"
click at [596, 387] on icon "save" at bounding box center [593, 390] width 11 height 11
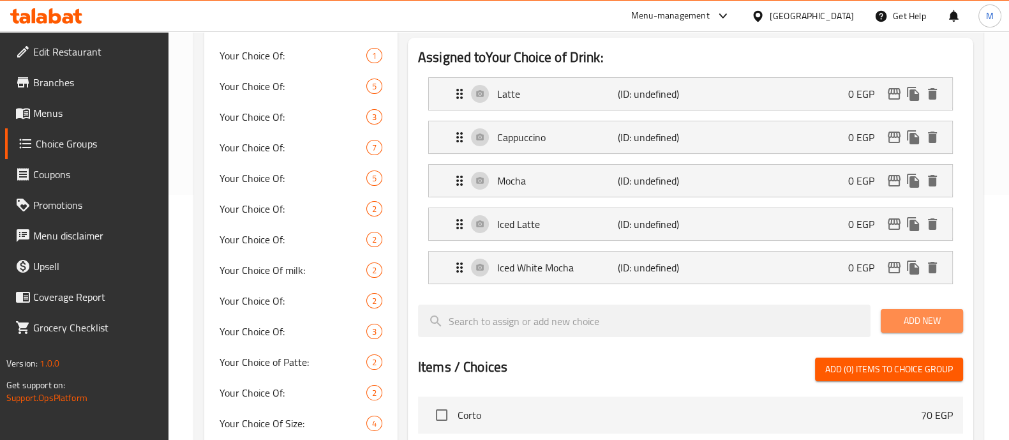
click at [943, 324] on span "Add New" at bounding box center [922, 321] width 62 height 16
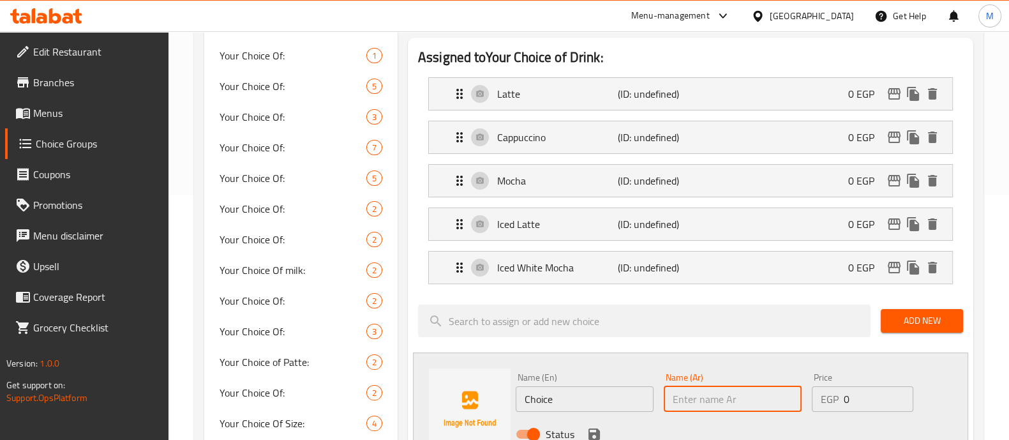
click at [730, 401] on input "text" at bounding box center [733, 399] width 138 height 26
paste input "ايس موكا"
type input "ايس موكا"
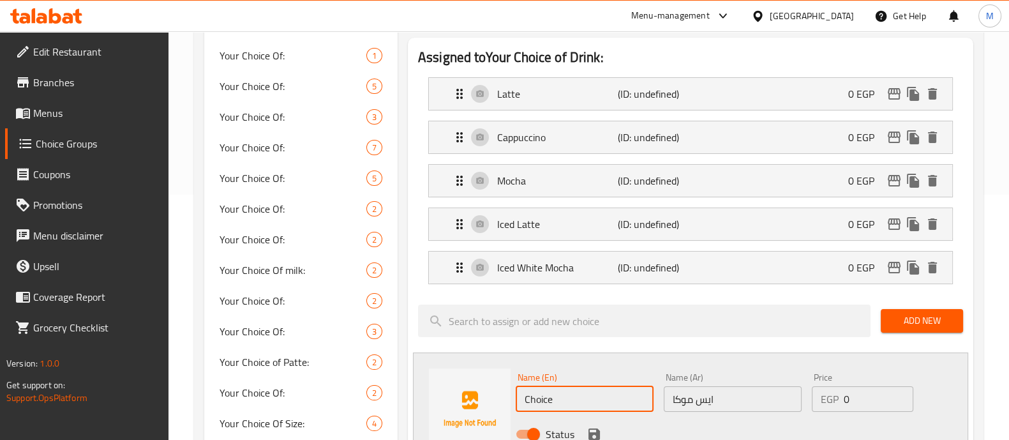
click at [531, 398] on input "Choice" at bounding box center [585, 399] width 138 height 26
paste input "Ice mocha"
click at [549, 399] on input "Ice mocha" at bounding box center [585, 399] width 138 height 26
type input "Ice Mocha"
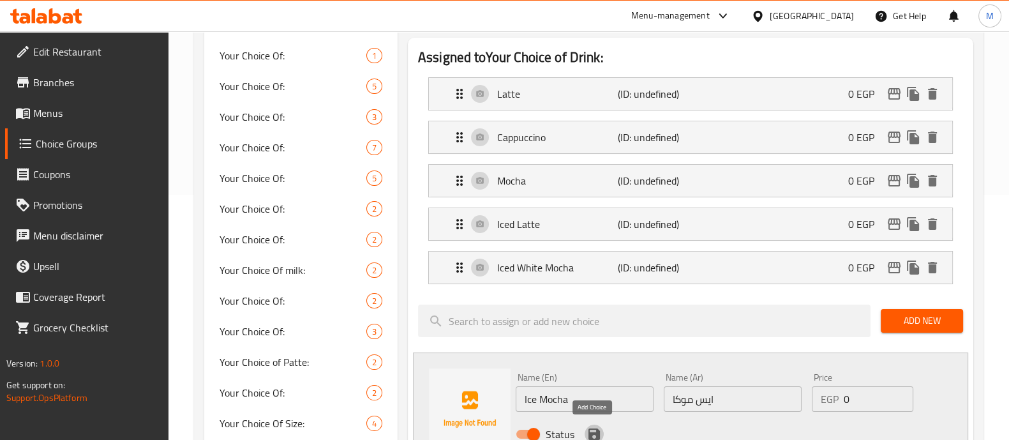
click at [592, 427] on icon "save" at bounding box center [593, 433] width 15 height 15
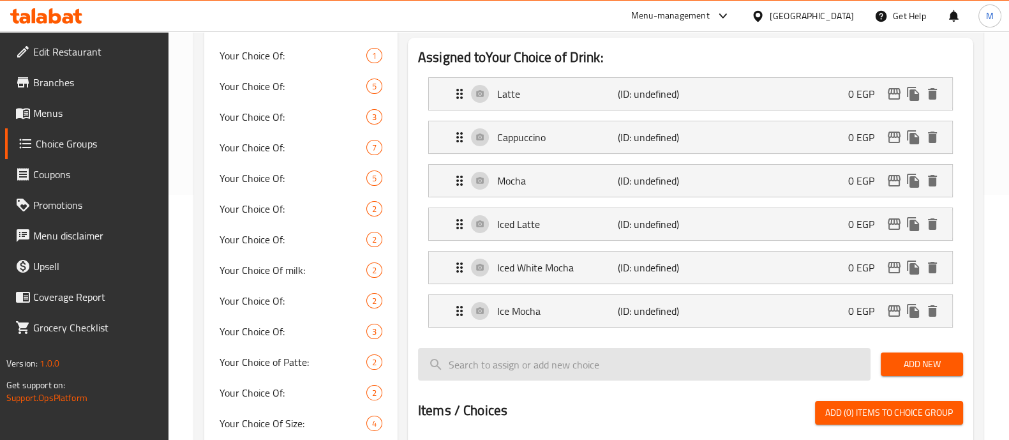
scroll to position [0, 0]
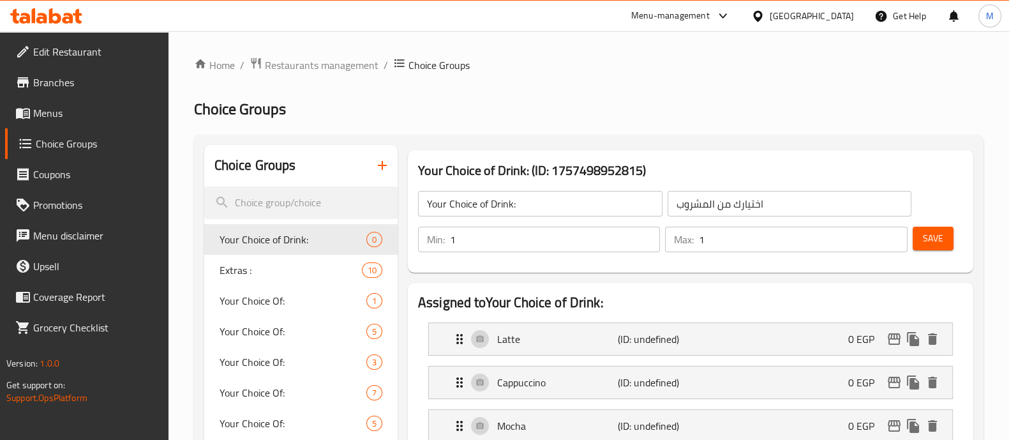
click at [933, 233] on span "Save" at bounding box center [933, 238] width 20 height 16
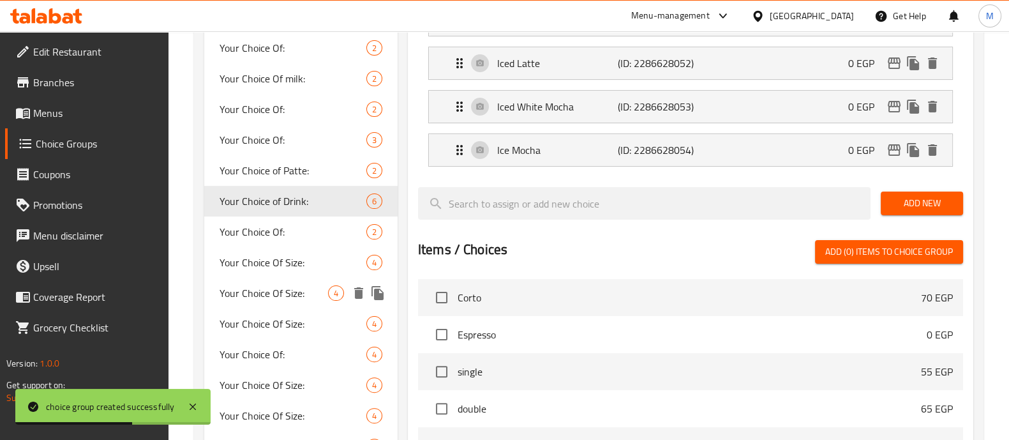
scroll to position [404, 0]
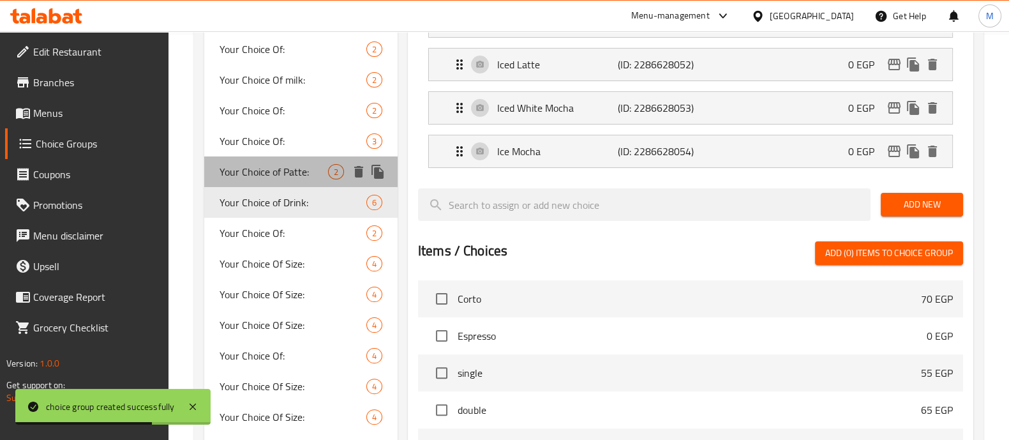
click at [281, 174] on span "Your Choice of Patte:" at bounding box center [273, 171] width 108 height 15
type input "Your Choice of Patte:"
type input "اختيارك من الباتيه:"
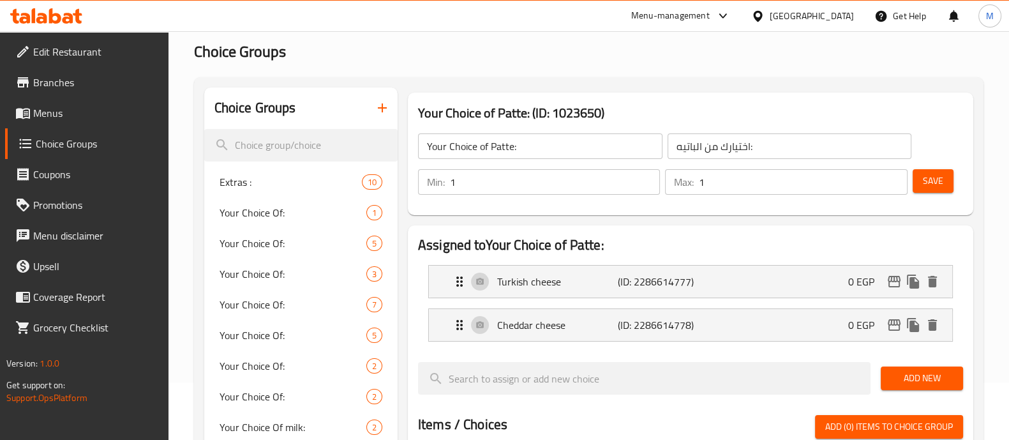
scroll to position [0, 0]
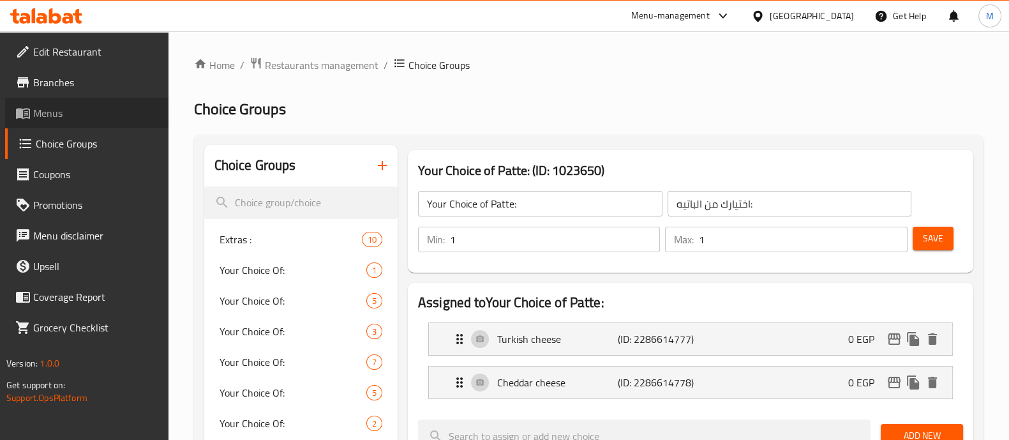
click at [67, 108] on span "Menus" at bounding box center [95, 112] width 125 height 15
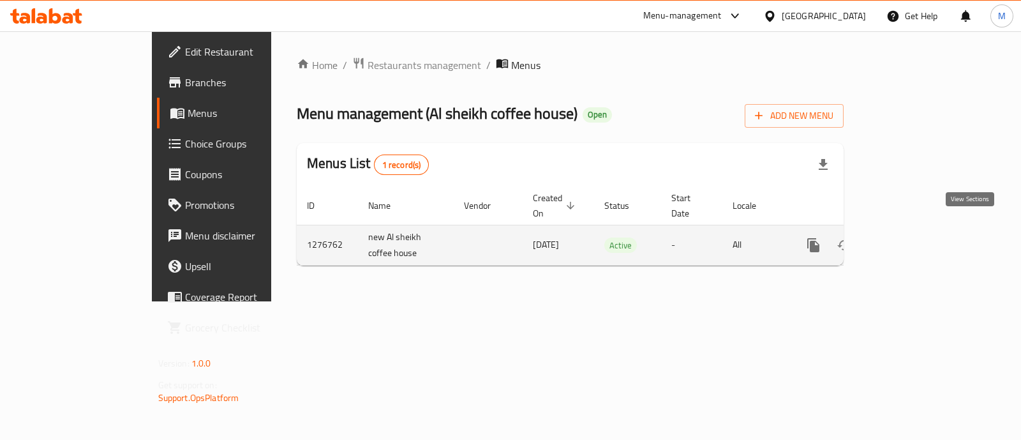
click at [913, 237] on icon "enhanced table" at bounding box center [905, 244] width 15 height 15
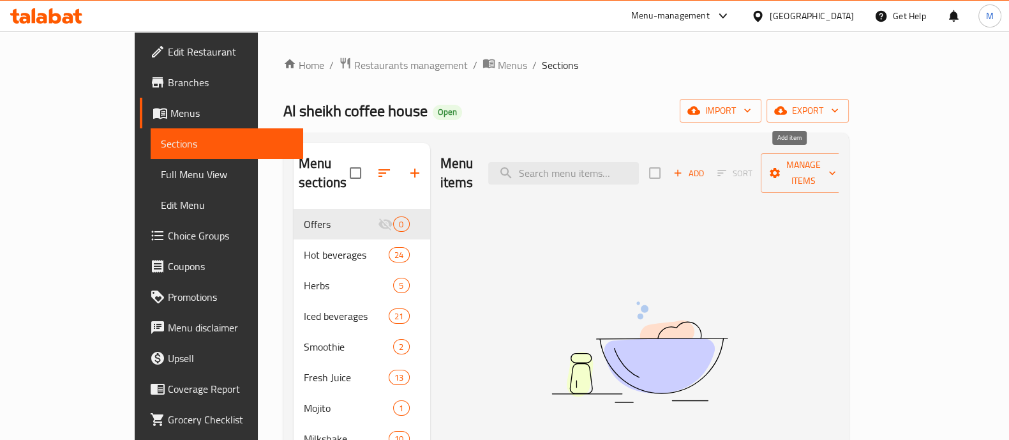
click at [706, 166] on span "Add" at bounding box center [688, 173] width 34 height 15
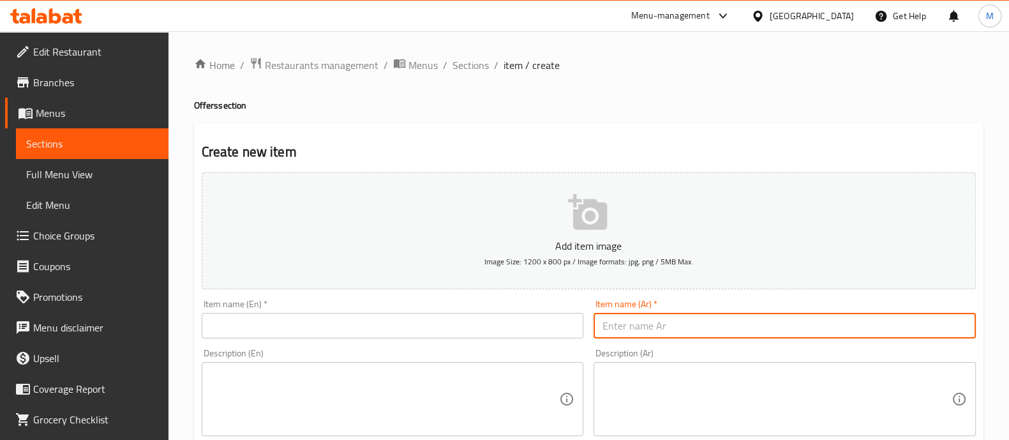
click at [660, 324] on input "text" at bounding box center [784, 326] width 382 height 26
paste input "باتيه"
drag, startPoint x: 627, startPoint y: 324, endPoint x: 561, endPoint y: 317, distance: 66.1
click at [561, 317] on div "Add item image Image Size: 1200 x 800 px / Image formats: jpg, png / 5MB Max. I…" at bounding box center [589, 442] width 784 height 550
type input "باتيه + مشروب"
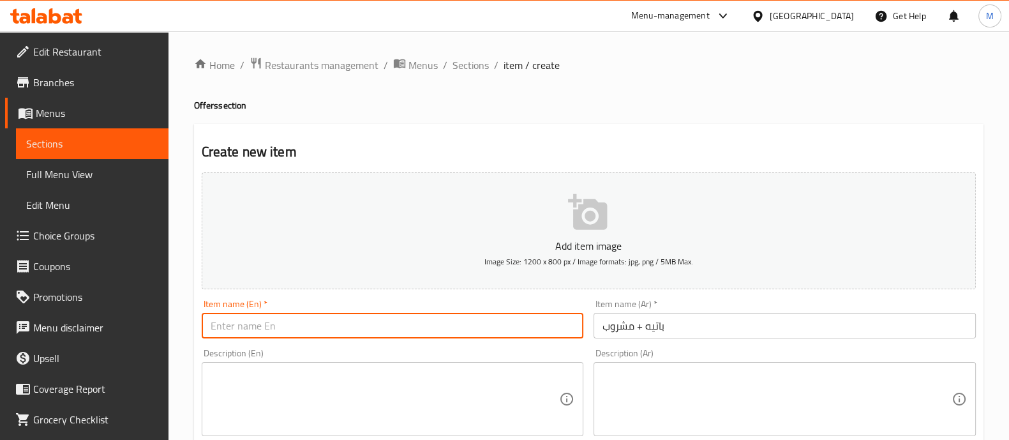
click at [228, 329] on input "text" at bounding box center [393, 326] width 382 height 26
paste input "[PERSON_NAME] + drink"
click at [226, 326] on input "[PERSON_NAME] + drink" at bounding box center [393, 326] width 382 height 26
click at [248, 327] on input "Patte + drink" at bounding box center [393, 326] width 382 height 26
type input "Patte + Drink Offer"
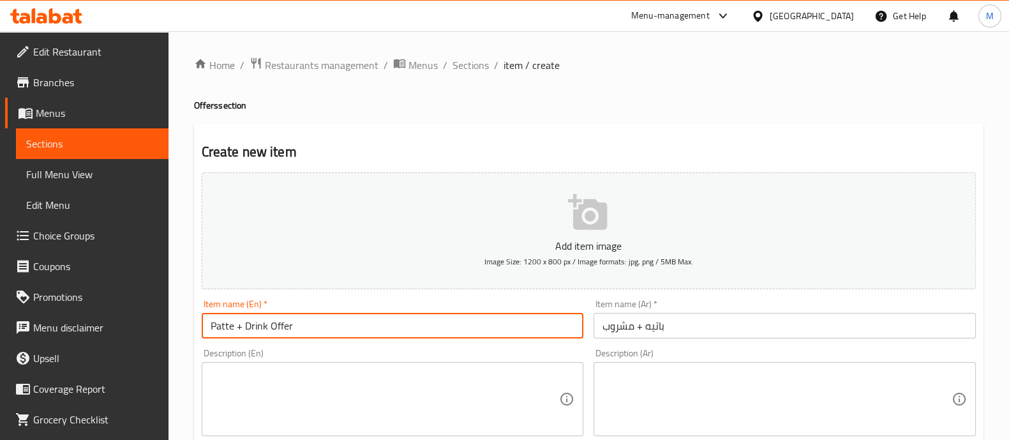
click at [282, 320] on input "Patte + Drink Offer" at bounding box center [393, 326] width 382 height 26
click at [695, 327] on input "باتيه + مشروب" at bounding box center [784, 326] width 382 height 26
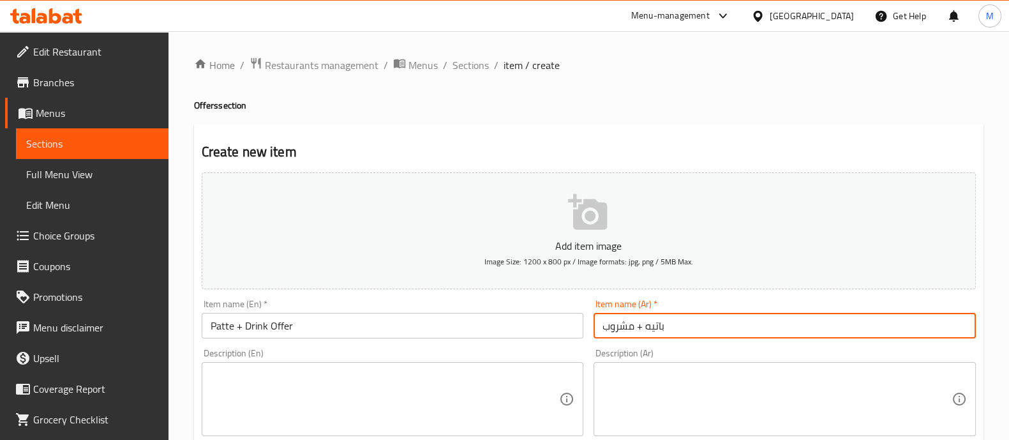
click at [602, 321] on input "باتيه + مشروب" at bounding box center [784, 326] width 382 height 26
type input "عرض باتيه + مشروب"
click at [523, 350] on div "Description (En) Description (En)" at bounding box center [393, 391] width 382 height 87
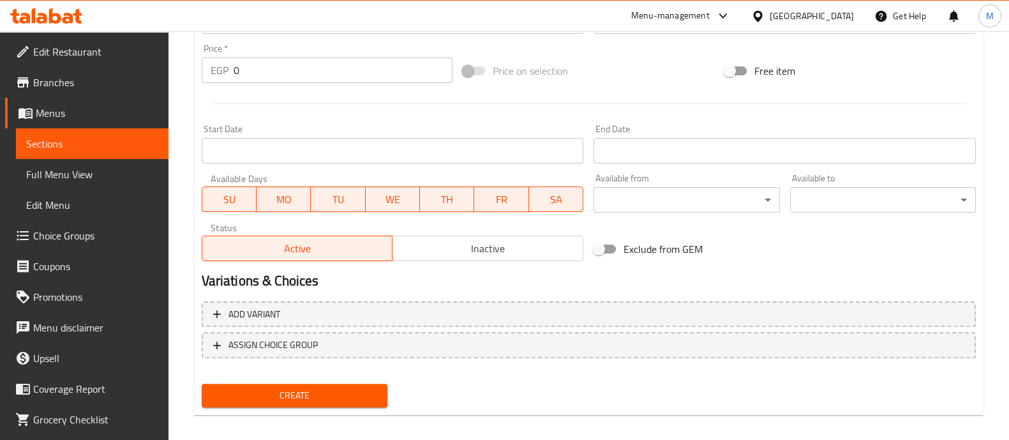
scroll to position [390, 0]
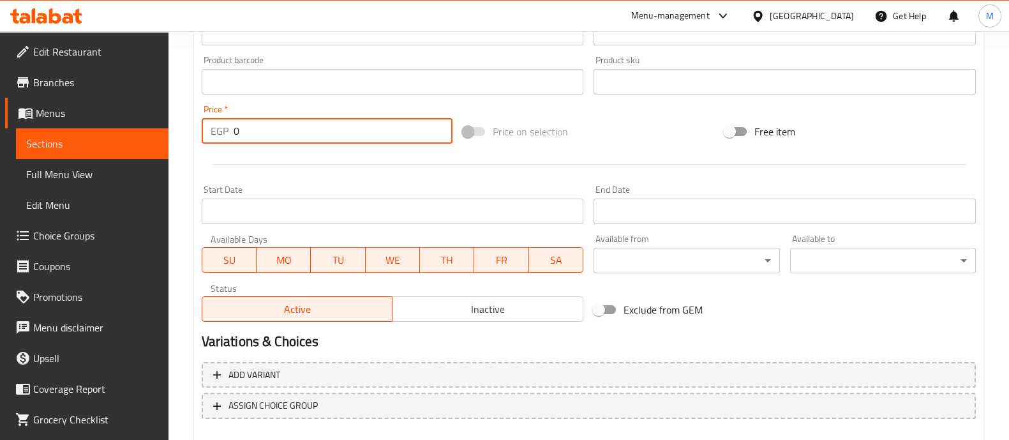
click at [313, 121] on input "0" at bounding box center [343, 131] width 219 height 26
type input "200"
click at [315, 143] on div "Price   * EGP 200 Price *" at bounding box center [328, 124] width 262 height 49
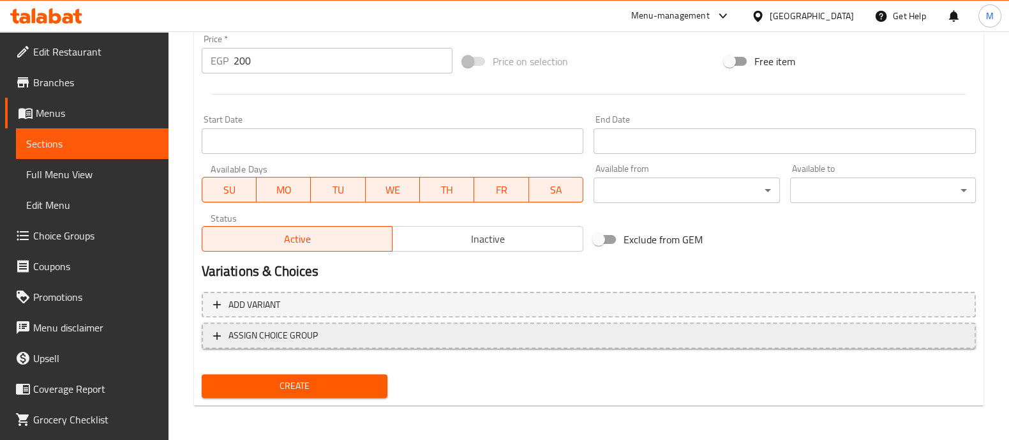
click at [259, 330] on span "ASSIGN CHOICE GROUP" at bounding box center [272, 335] width 89 height 16
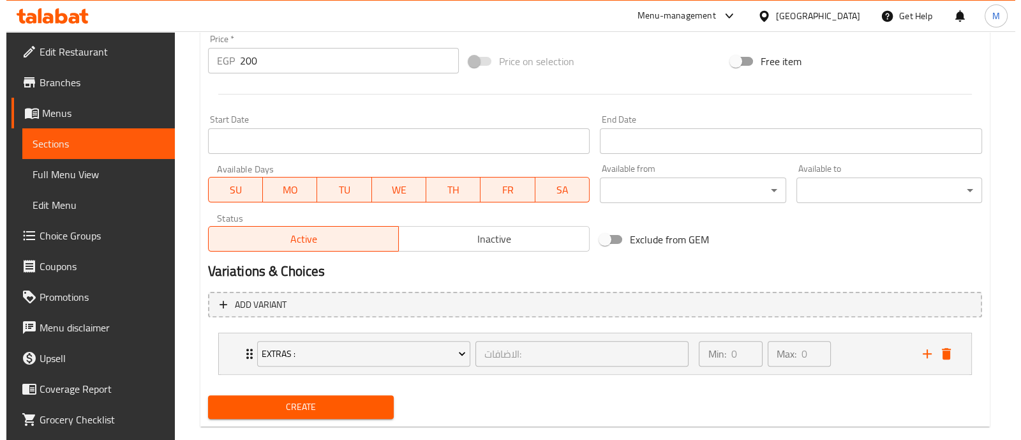
scroll to position [482, 0]
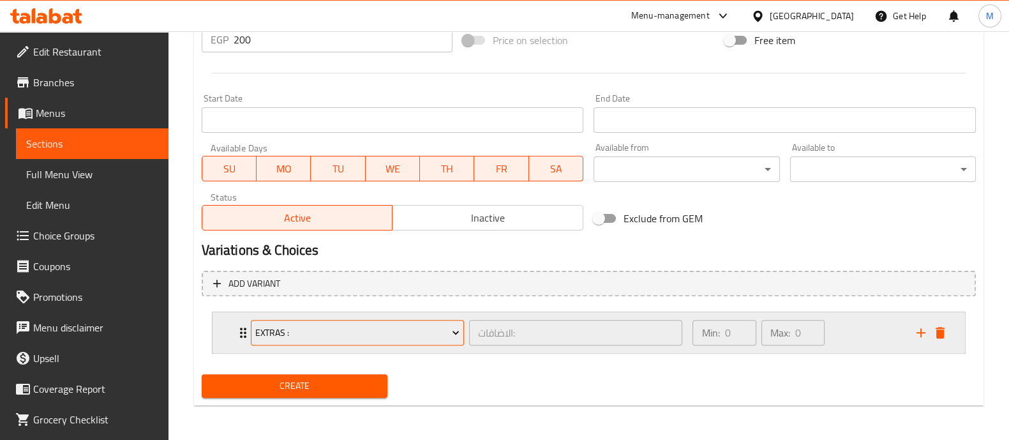
click at [278, 333] on span "Extras :" at bounding box center [357, 333] width 204 height 16
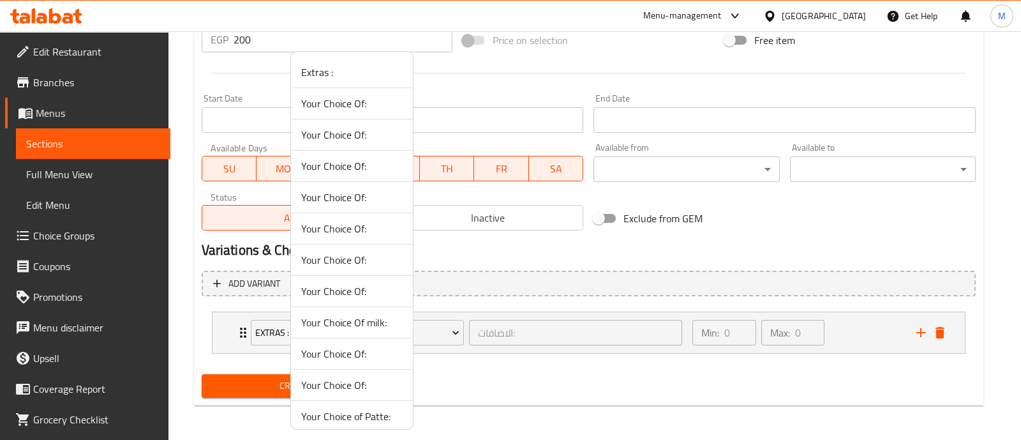
click at [346, 413] on span "Your Choice of Patte:" at bounding box center [351, 415] width 101 height 15
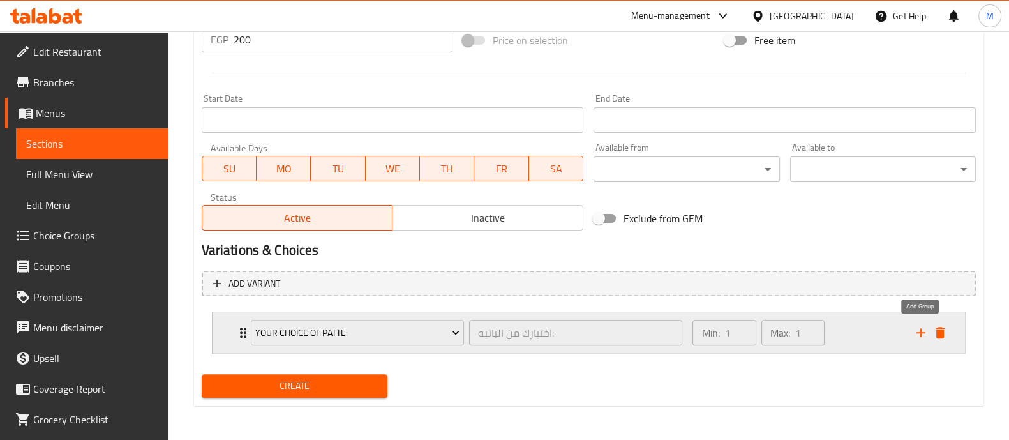
click at [923, 332] on icon "add" at bounding box center [920, 332] width 15 height 15
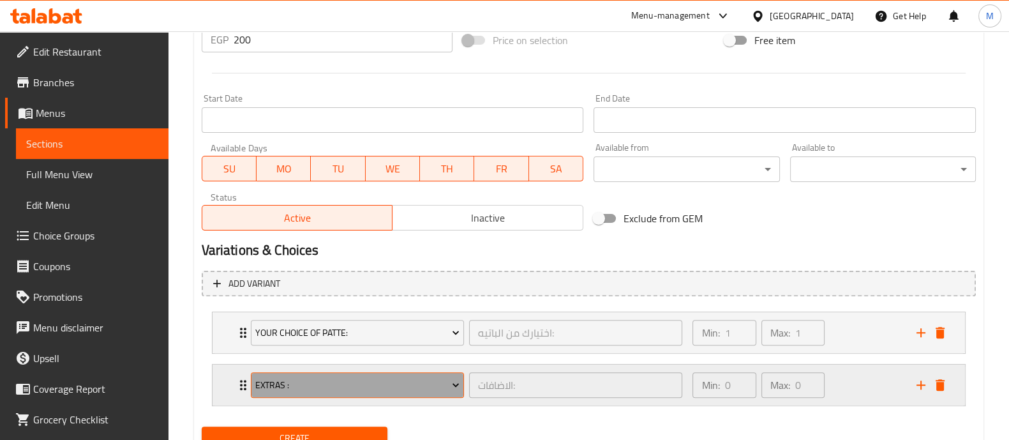
click at [316, 386] on span "Extras :" at bounding box center [357, 385] width 204 height 16
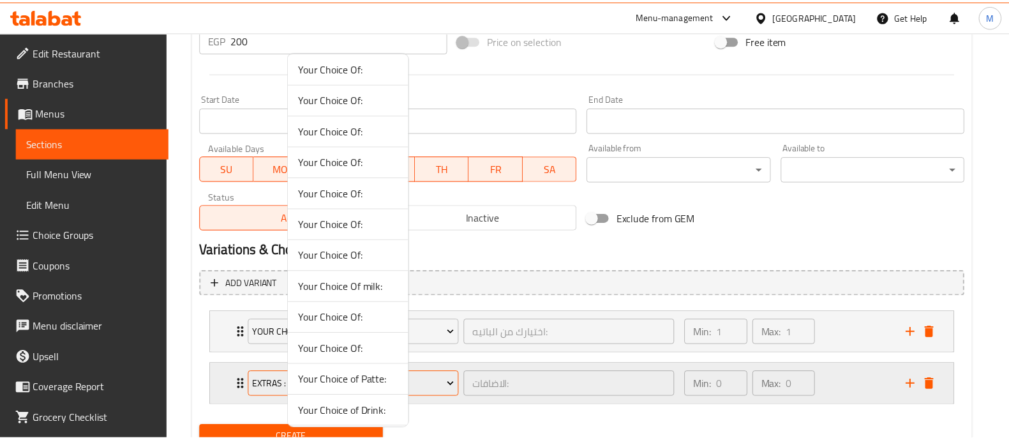
scroll to position [36, 0]
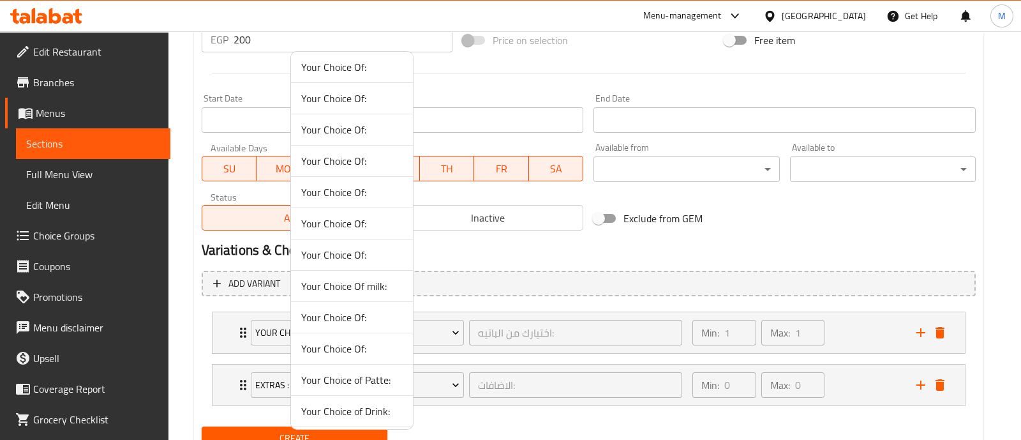
click at [315, 407] on span "Your Choice of Drink:" at bounding box center [351, 410] width 101 height 15
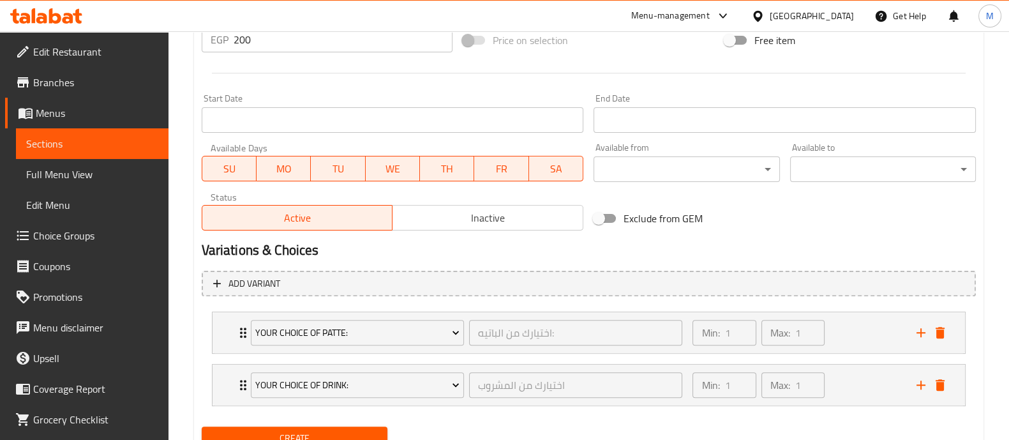
click at [495, 421] on div "Create" at bounding box center [589, 438] width 784 height 34
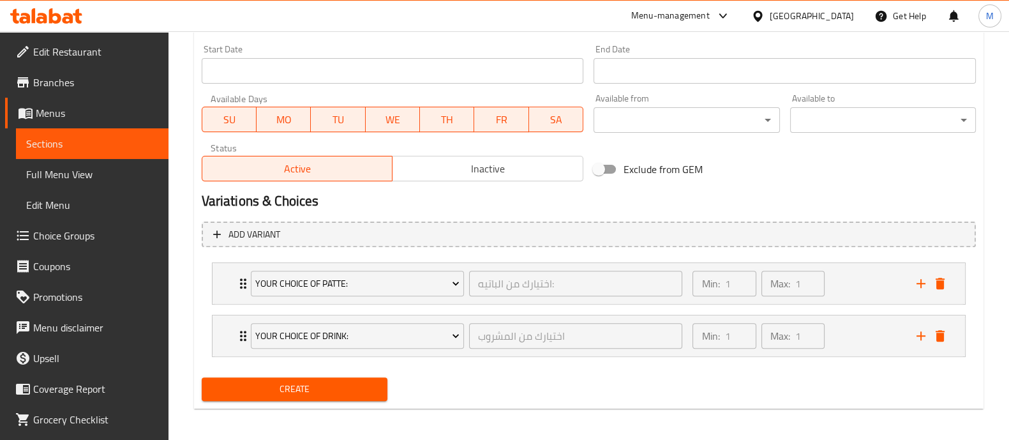
scroll to position [534, 0]
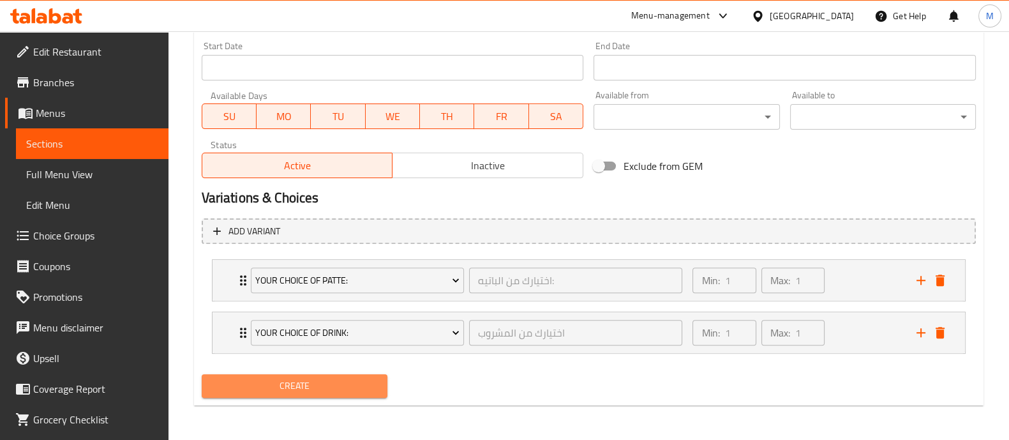
click at [279, 387] on span "Create" at bounding box center [294, 386] width 165 height 16
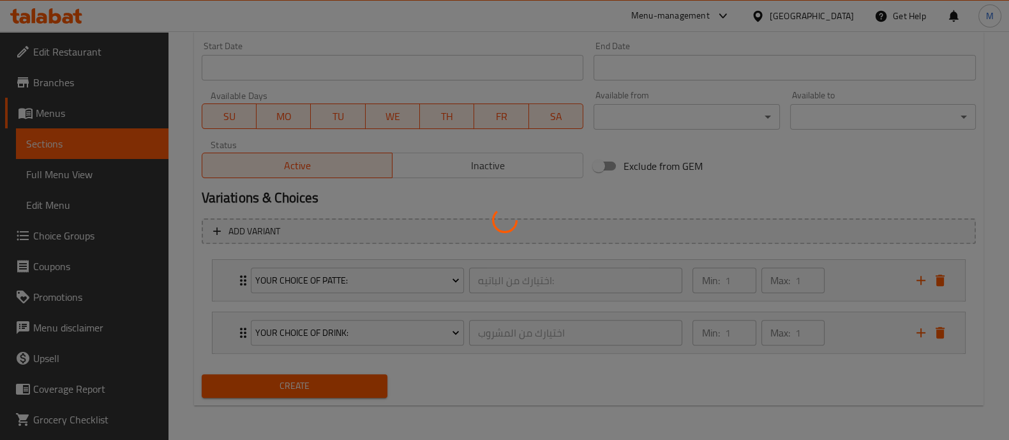
type input "0"
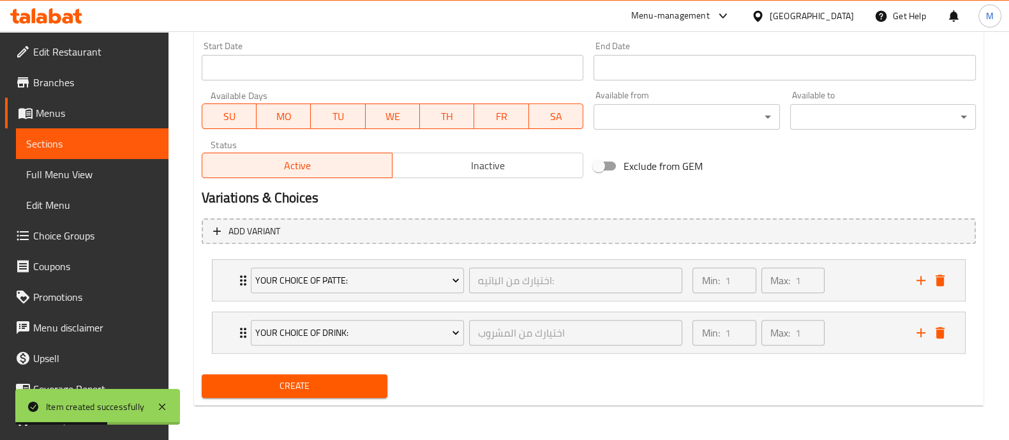
scroll to position [0, 0]
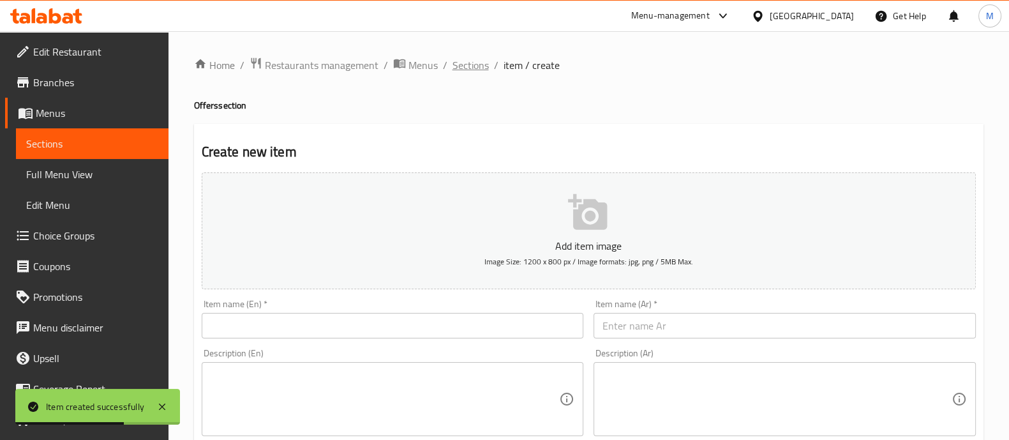
click at [481, 66] on span "Sections" at bounding box center [470, 64] width 36 height 15
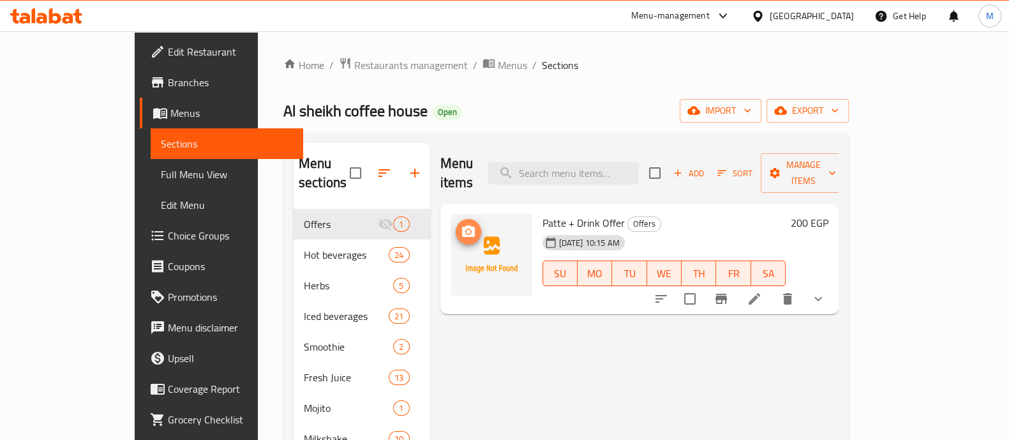
click at [462, 225] on icon "upload picture" at bounding box center [468, 230] width 13 height 11
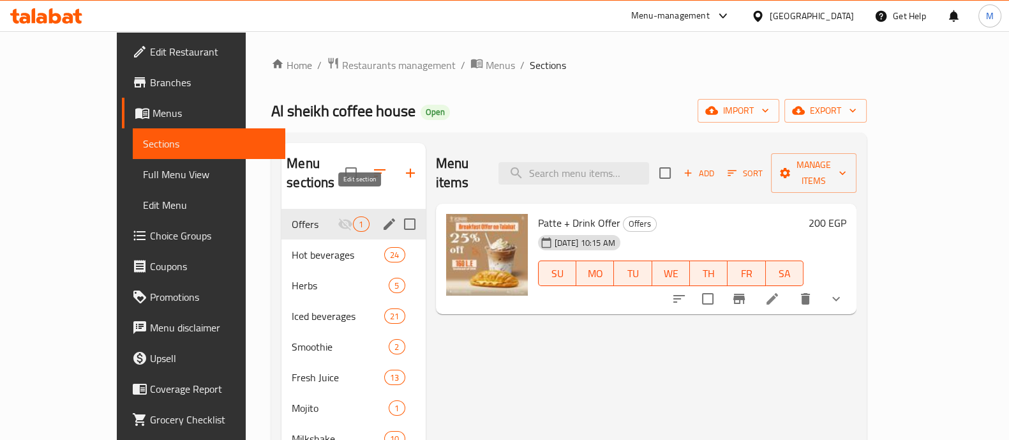
click at [382, 216] on icon "edit" at bounding box center [389, 223] width 15 height 15
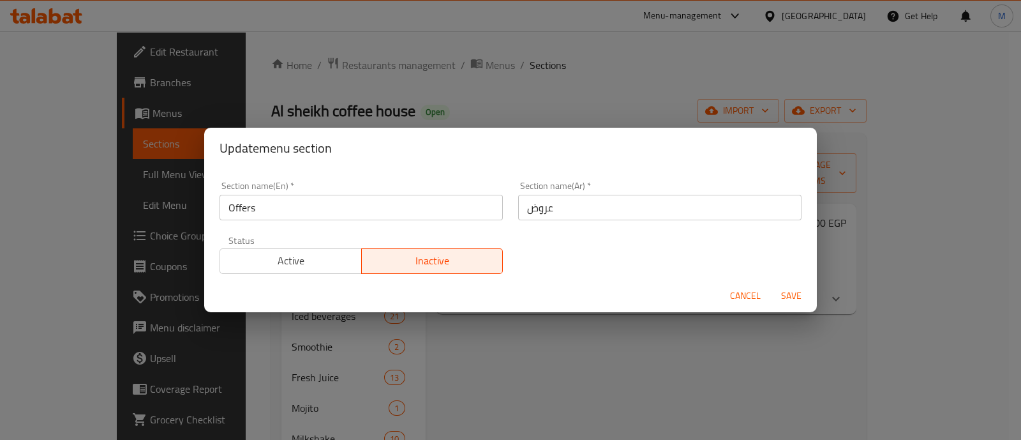
click at [318, 256] on span "Active" at bounding box center [290, 260] width 131 height 19
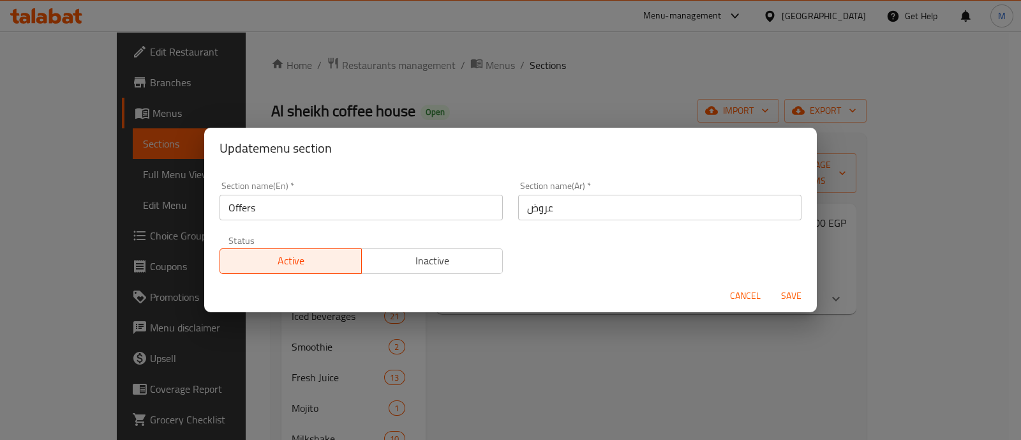
click at [786, 295] on span "Save" at bounding box center [791, 296] width 31 height 16
